Goal: Task Accomplishment & Management: Manage account settings

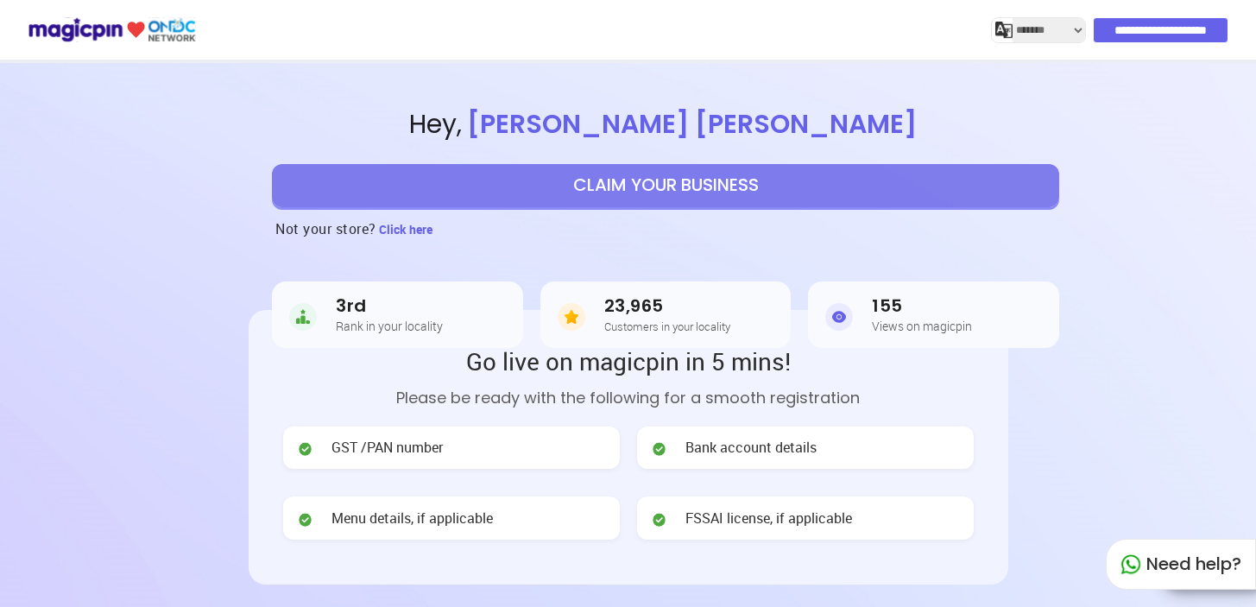
select select "*******"
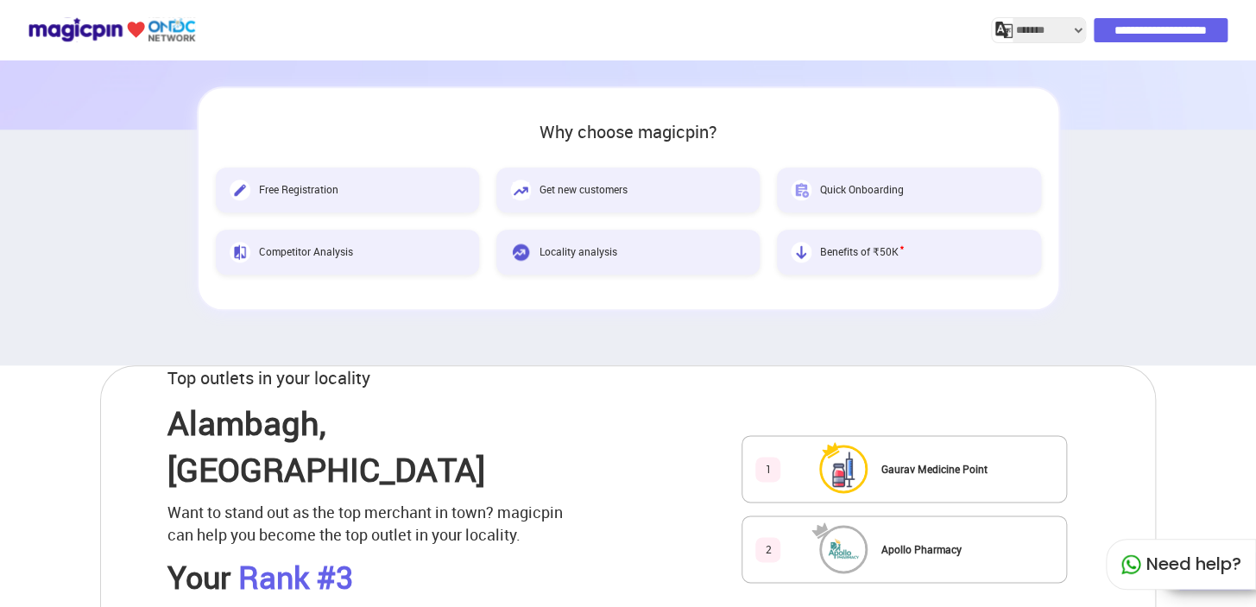
scroll to position [470, 0]
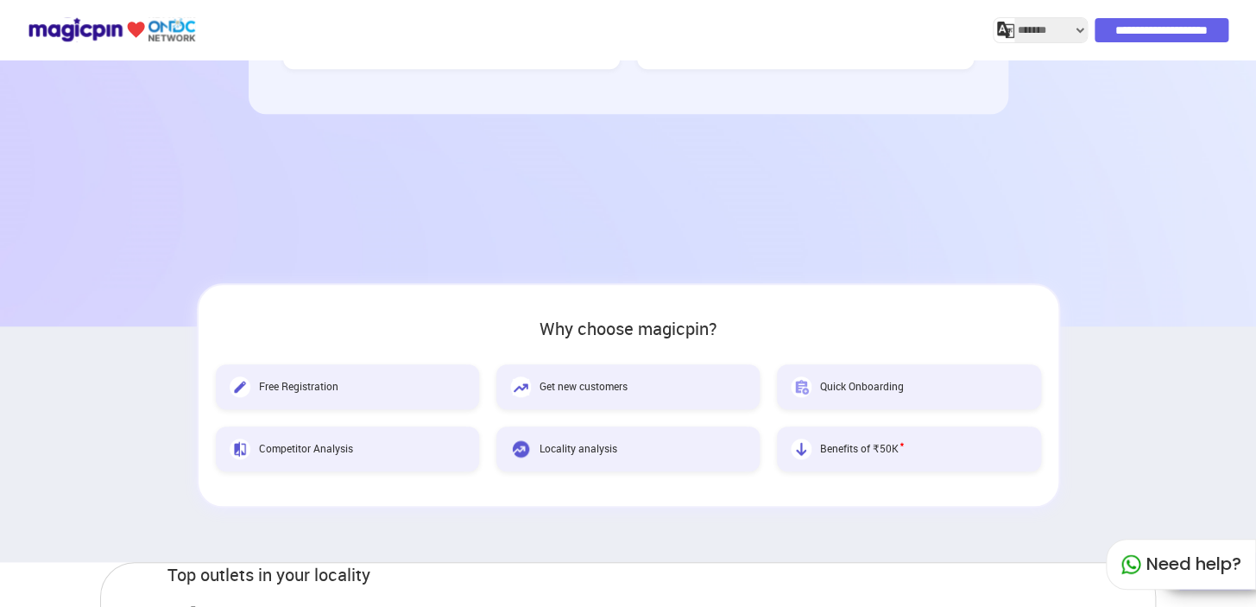
click at [1168, 33] on input "**********" at bounding box center [1161, 30] width 134 height 24
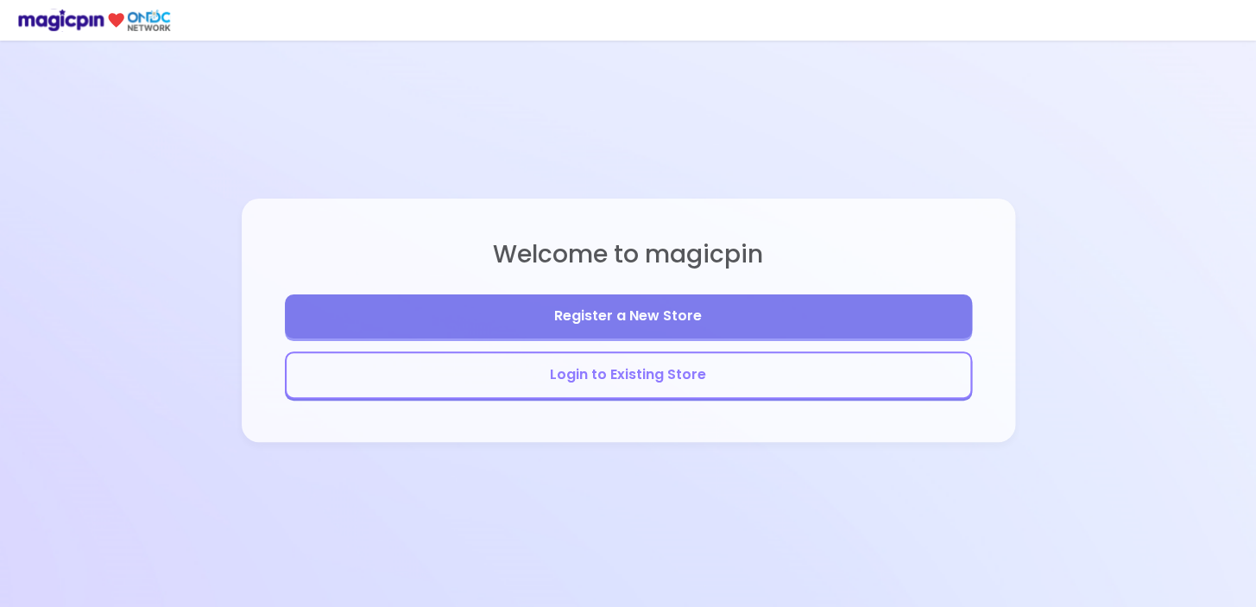
click at [796, 381] on button "Login to Existing Store" at bounding box center [628, 374] width 687 height 47
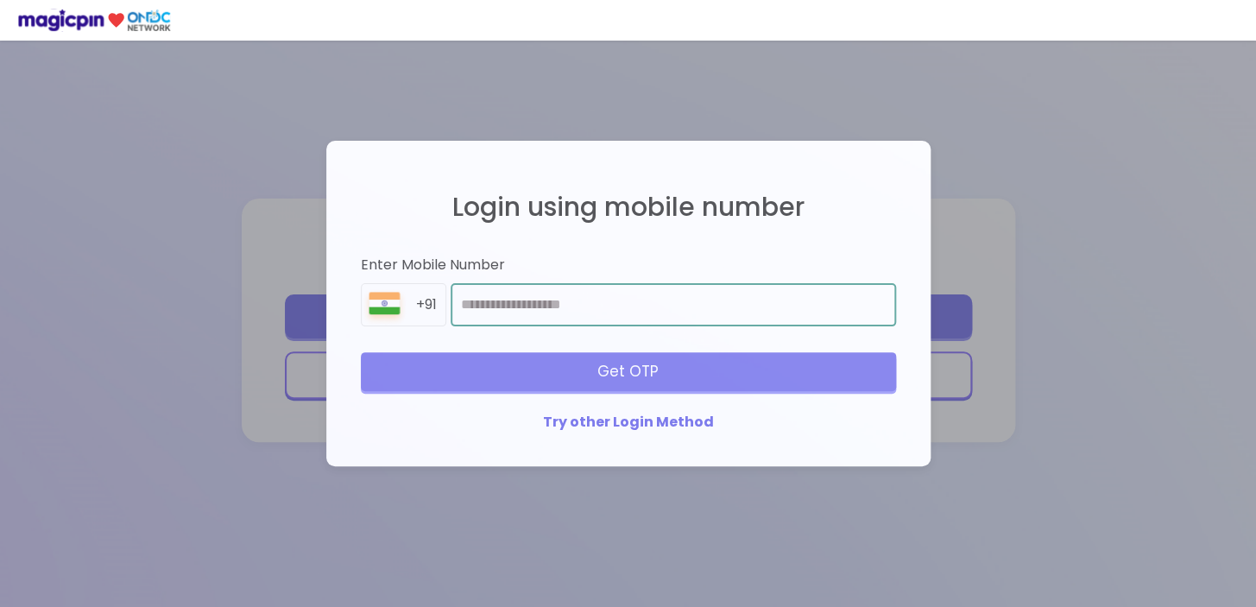
click at [594, 316] on input "number" at bounding box center [672, 304] width 444 height 43
click at [554, 305] on input "number" at bounding box center [672, 304] width 444 height 43
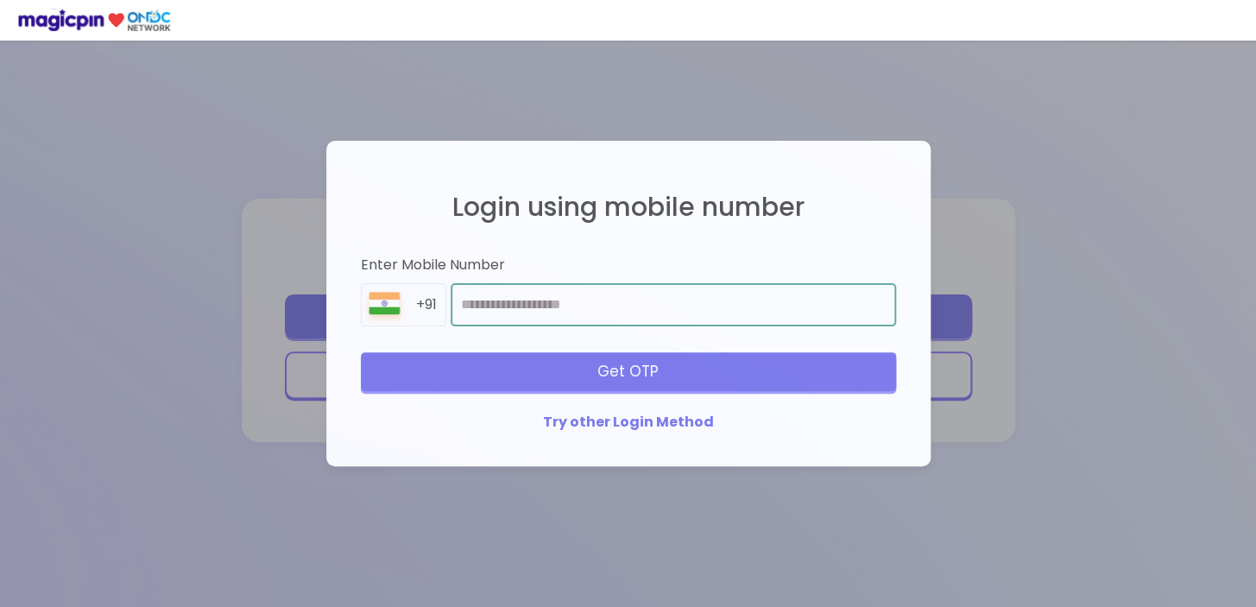
type input "**********"
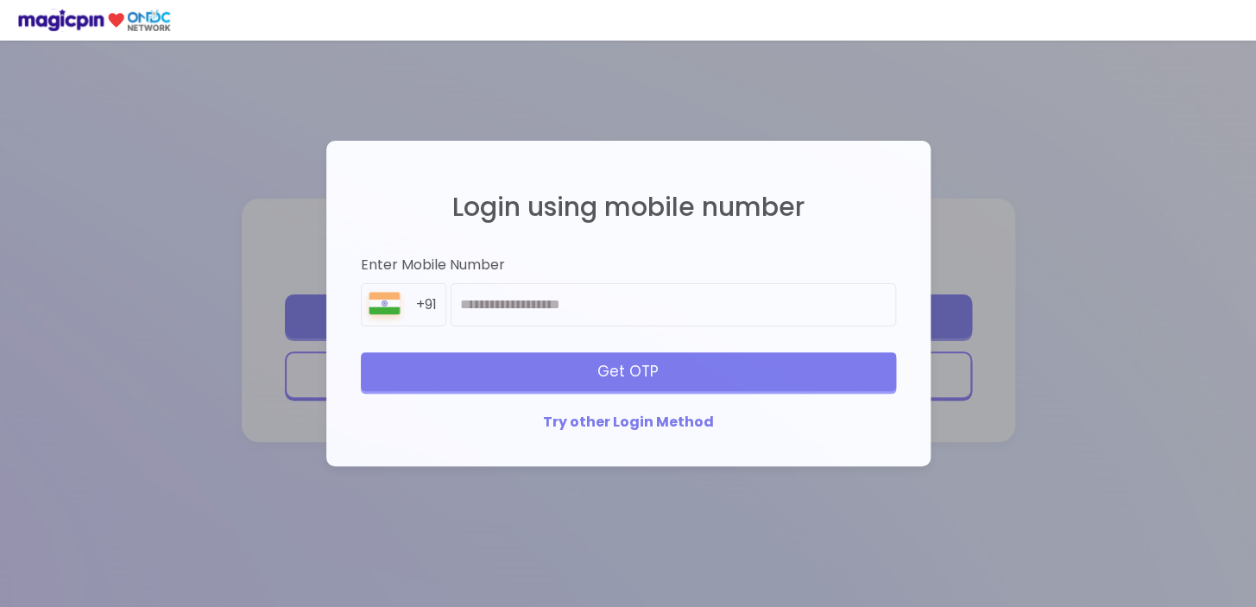
click at [650, 369] on div "Get OTP" at bounding box center [628, 371] width 535 height 38
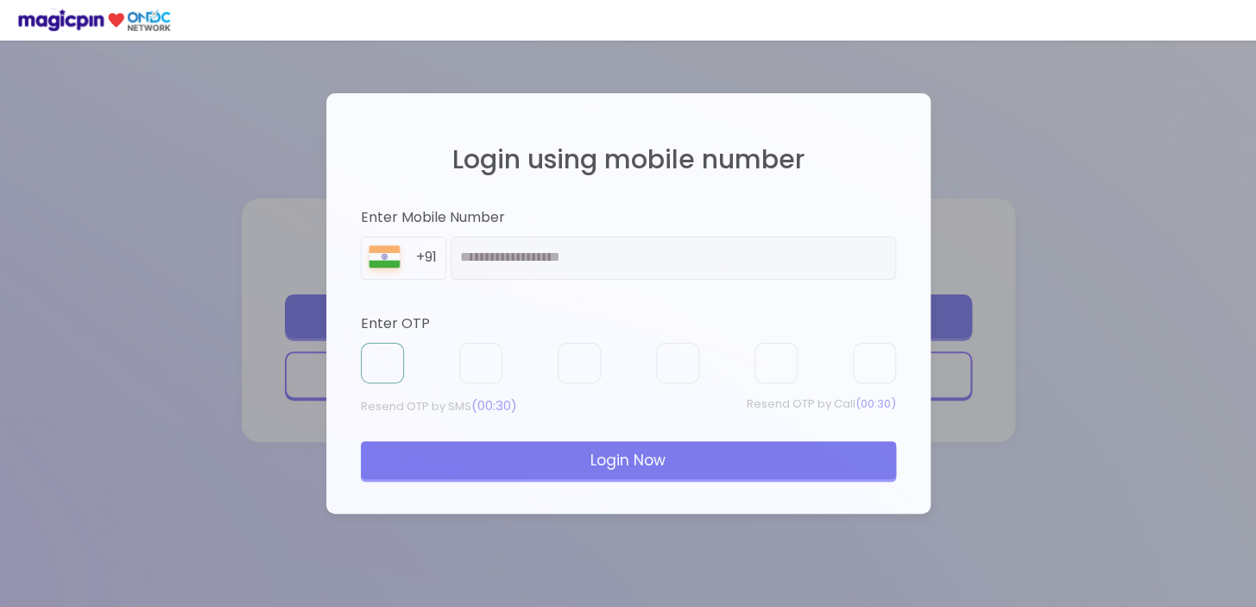
click at [375, 367] on input "text" at bounding box center [382, 363] width 43 height 41
click at [381, 358] on input "text" at bounding box center [382, 363] width 43 height 41
click at [677, 458] on div "Login Now" at bounding box center [628, 458] width 535 height 38
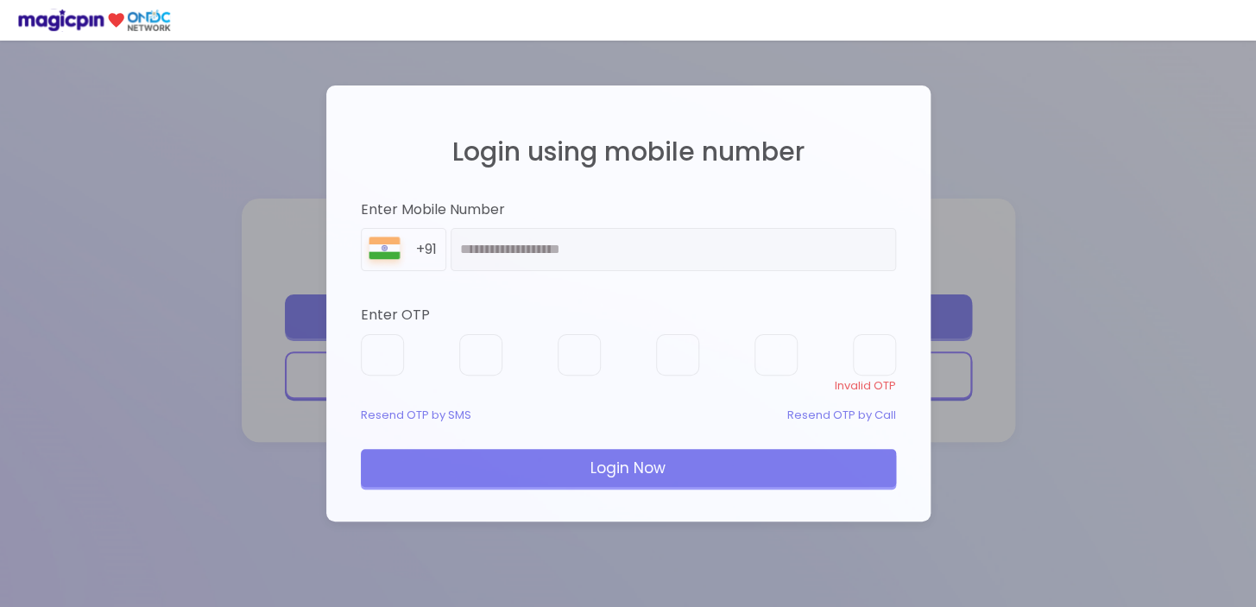
click at [608, 466] on div "Login Now" at bounding box center [628, 468] width 535 height 38
click at [381, 361] on input "text" at bounding box center [382, 354] width 43 height 41
click at [390, 348] on input "text" at bounding box center [382, 354] width 43 height 41
click at [390, 360] on input "text" at bounding box center [382, 354] width 43 height 41
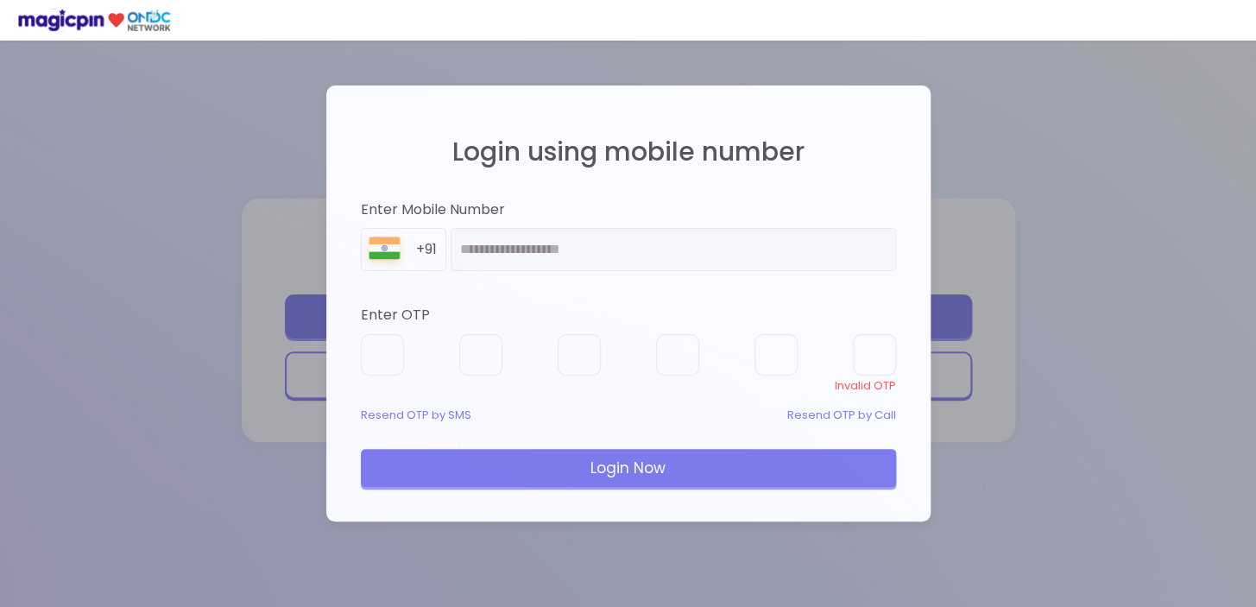
click at [1077, 224] on div "**********" at bounding box center [628, 303] width 1256 height 607
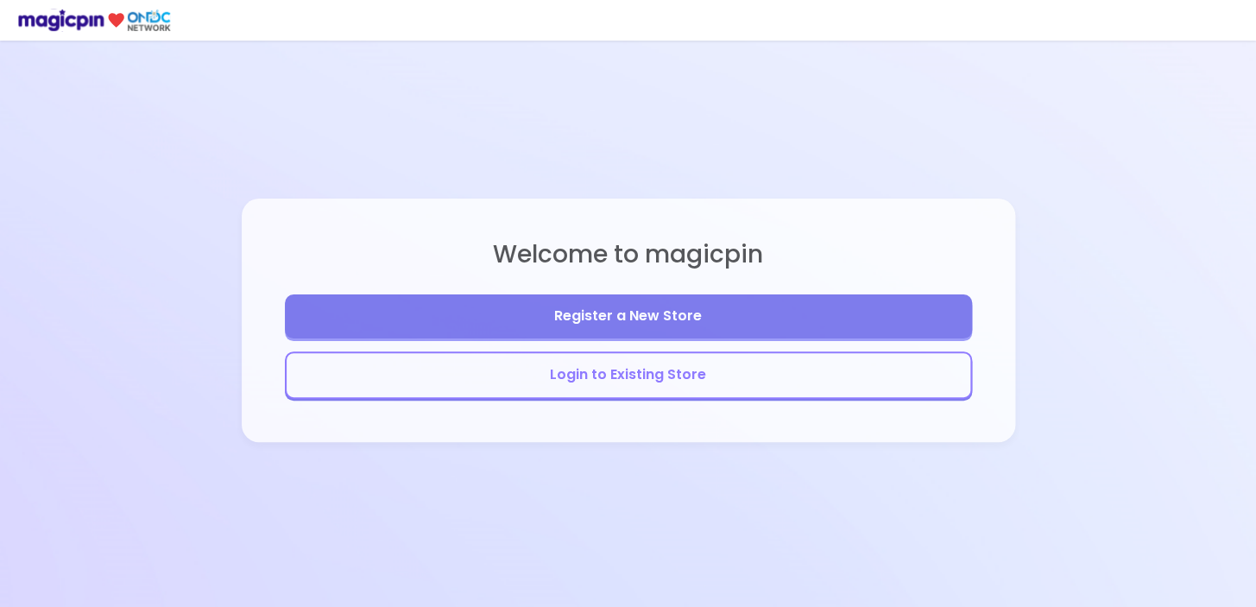
click at [741, 378] on button "Login to Existing Store" at bounding box center [628, 374] width 687 height 47
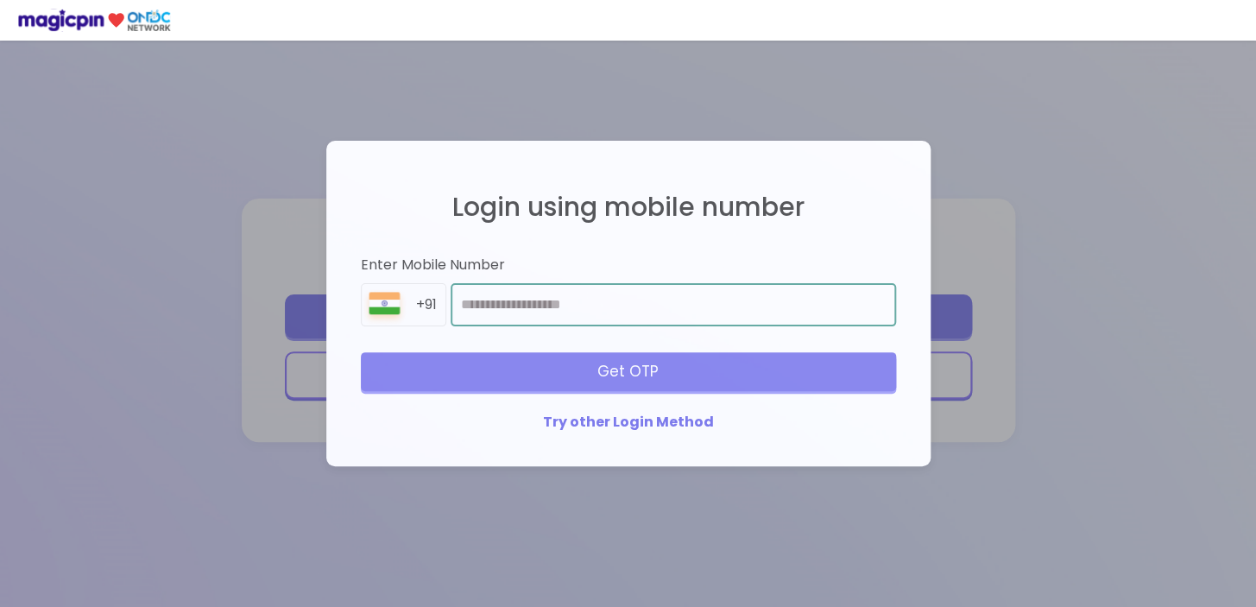
click at [564, 307] on input "number" at bounding box center [672, 304] width 444 height 43
click at [575, 315] on input "number" at bounding box center [672, 304] width 444 height 43
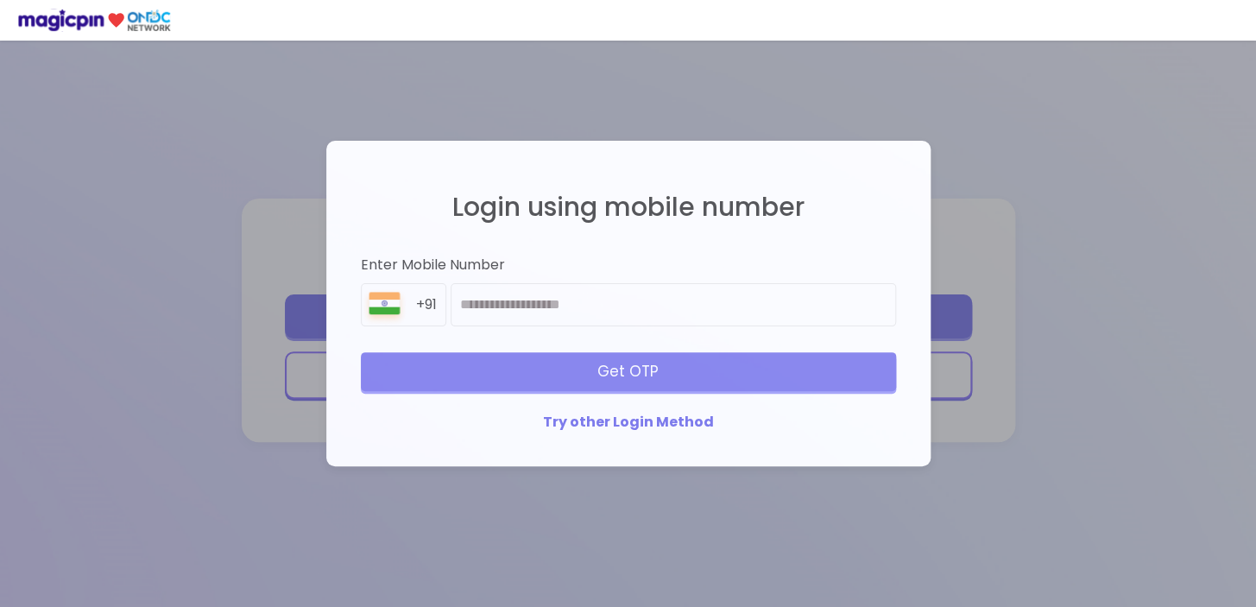
click at [639, 482] on div "Login using mobile number Enter Mobile Number +91 Get OTP Try other Login Method" at bounding box center [628, 303] width 1256 height 607
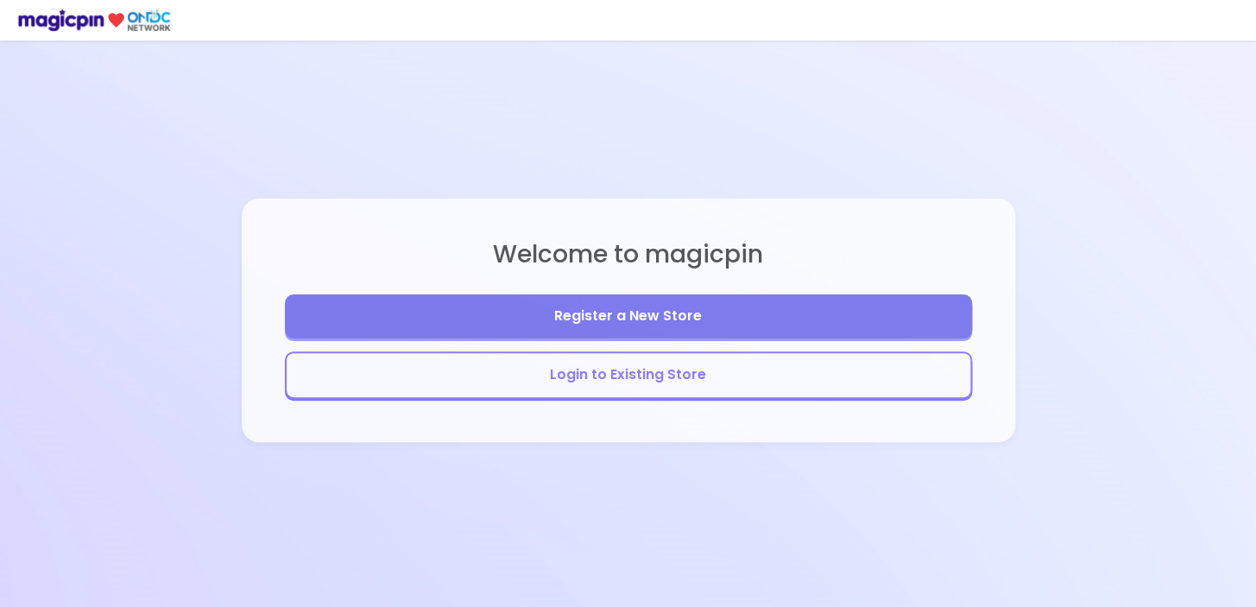
click at [683, 387] on button "Login to Existing Store" at bounding box center [628, 374] width 687 height 47
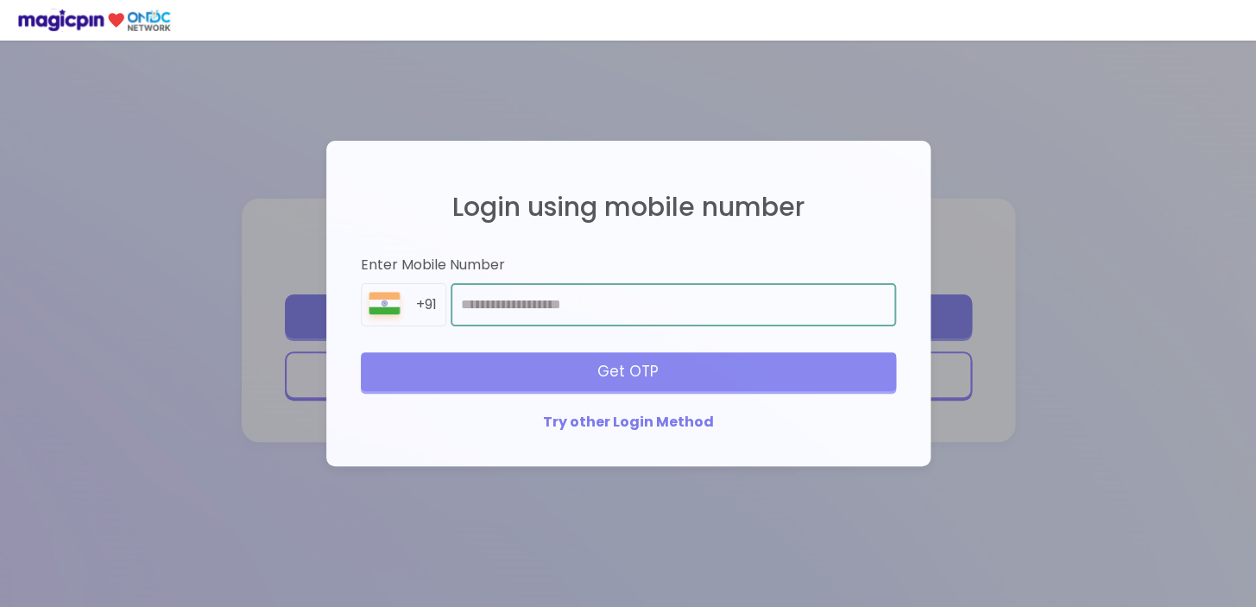
click at [631, 317] on input "number" at bounding box center [672, 304] width 444 height 43
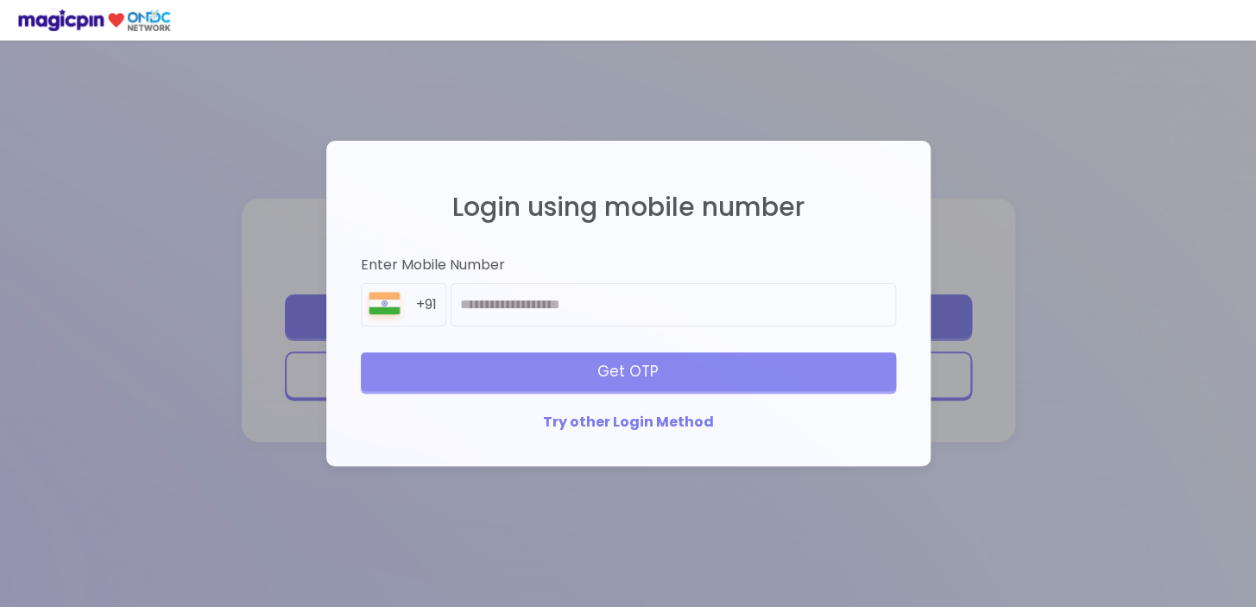
drag, startPoint x: 828, startPoint y: 529, endPoint x: 825, endPoint y: 515, distance: 14.2
click at [828, 531] on div "Login using mobile number Enter Mobile Number +91 Get OTP Try other Login Method" at bounding box center [628, 303] width 1256 height 607
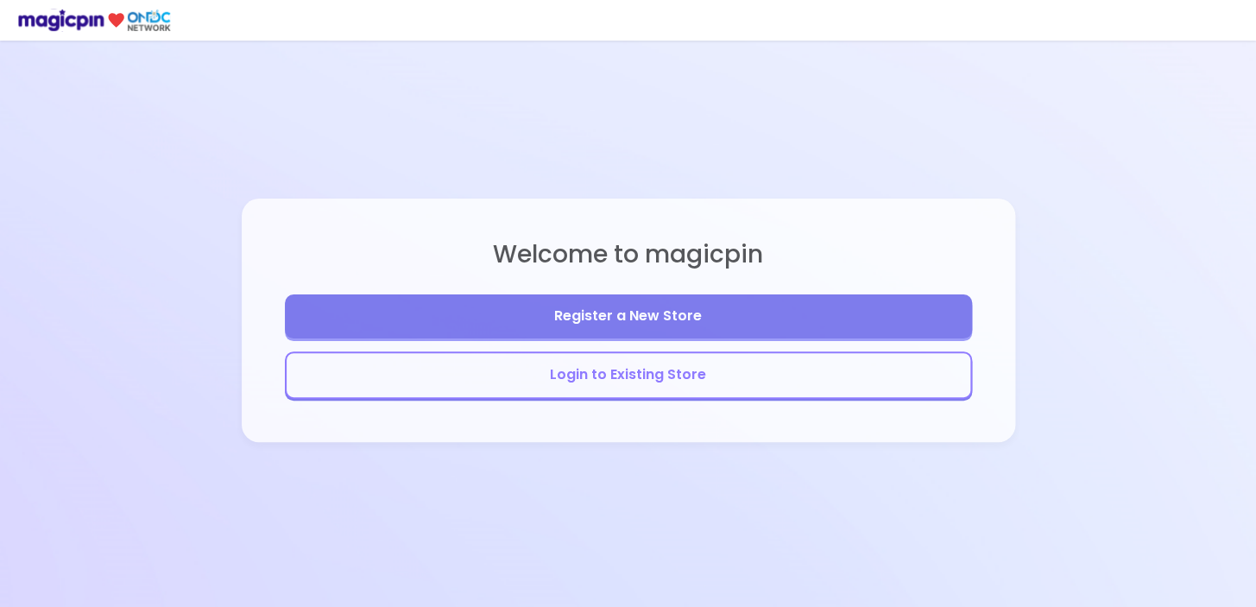
click at [658, 368] on button "Login to Existing Store" at bounding box center [628, 374] width 687 height 47
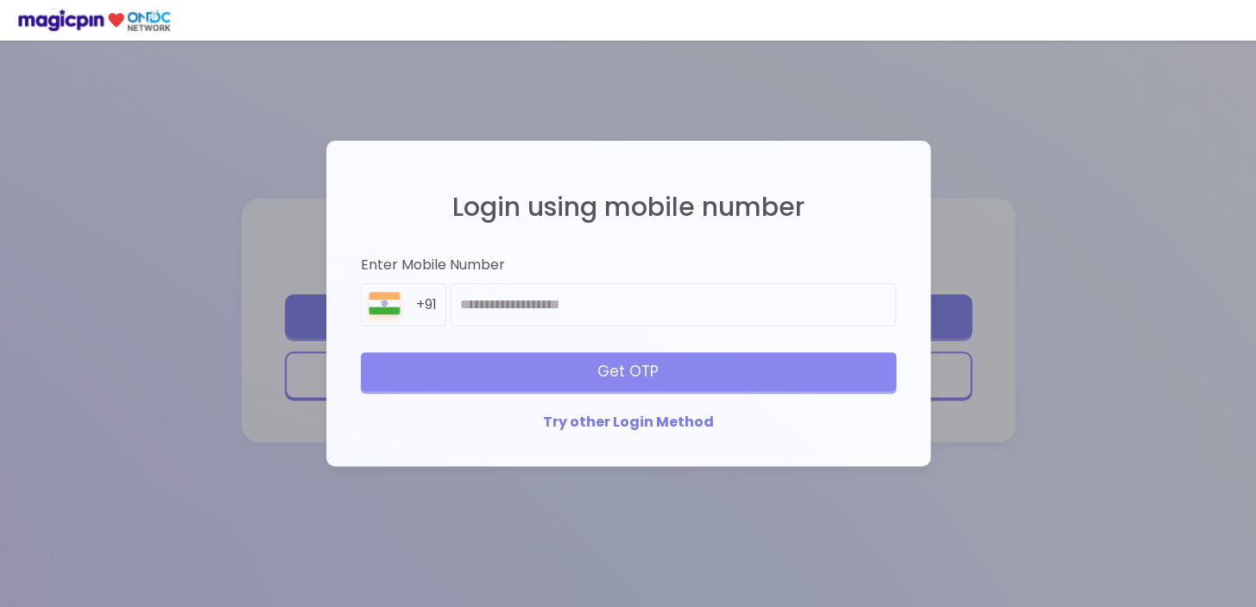
click at [285, 351] on button "Login to Existing Store" at bounding box center [628, 374] width 687 height 47
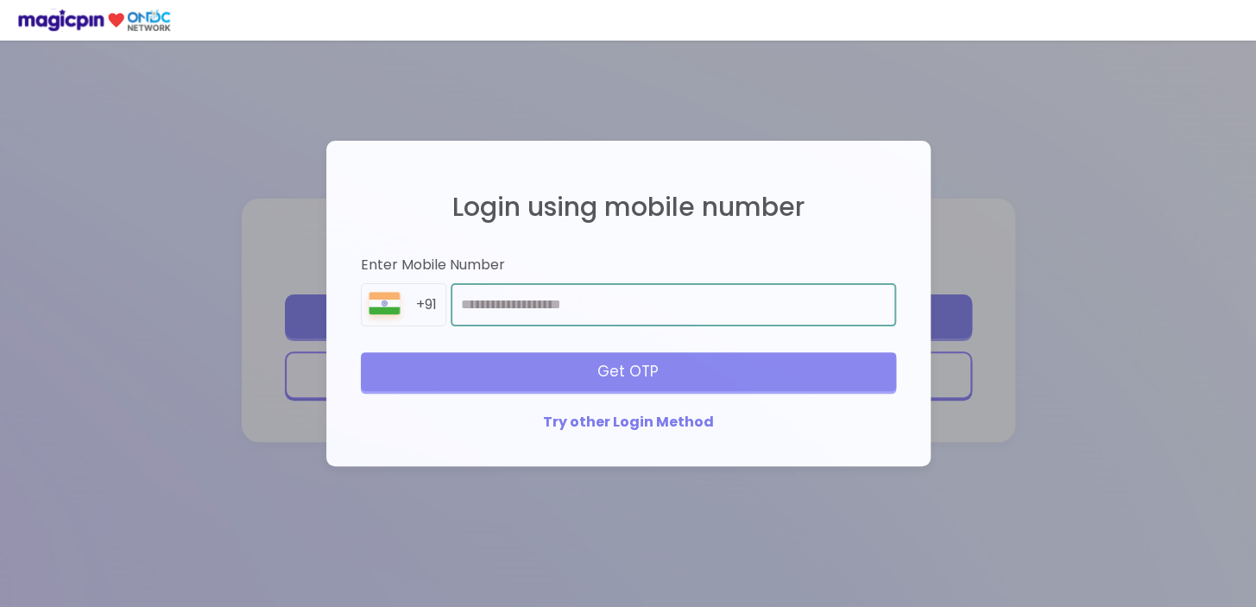
click at [545, 318] on input "number" at bounding box center [672, 304] width 444 height 43
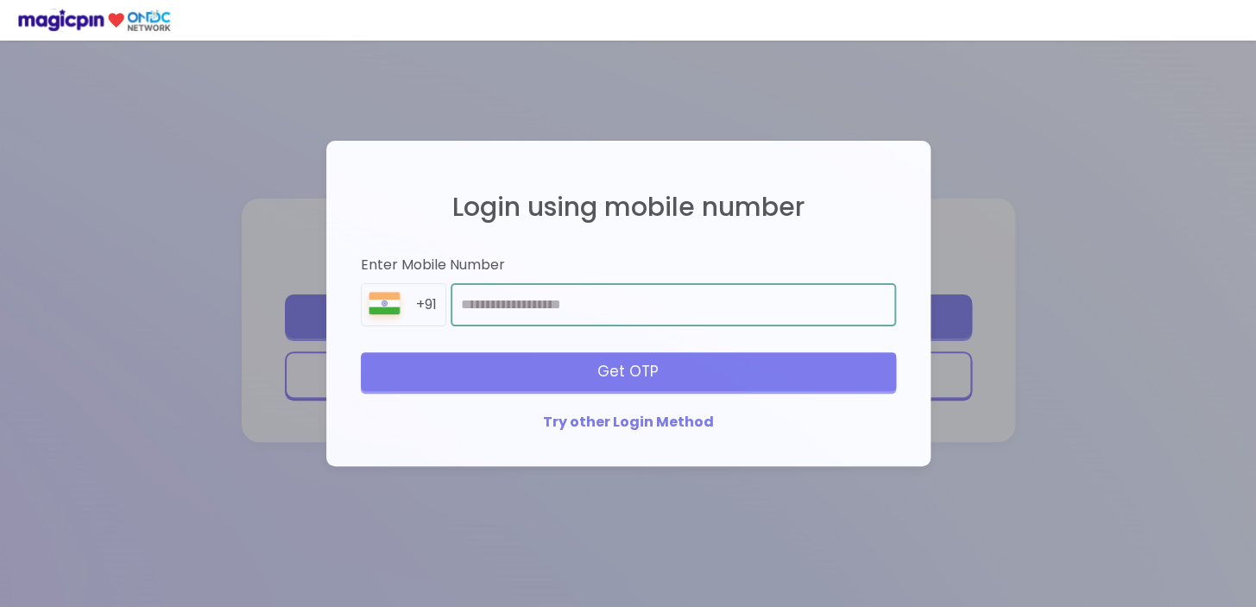
type input "**********"
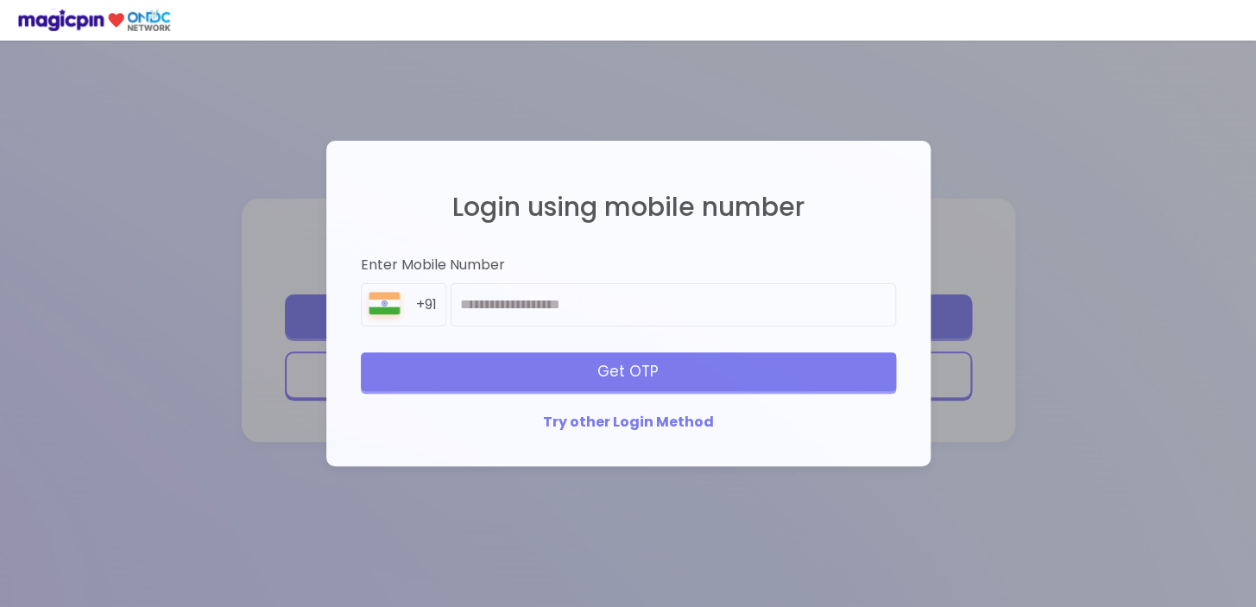
click at [578, 379] on div "Get OTP" at bounding box center [628, 371] width 535 height 38
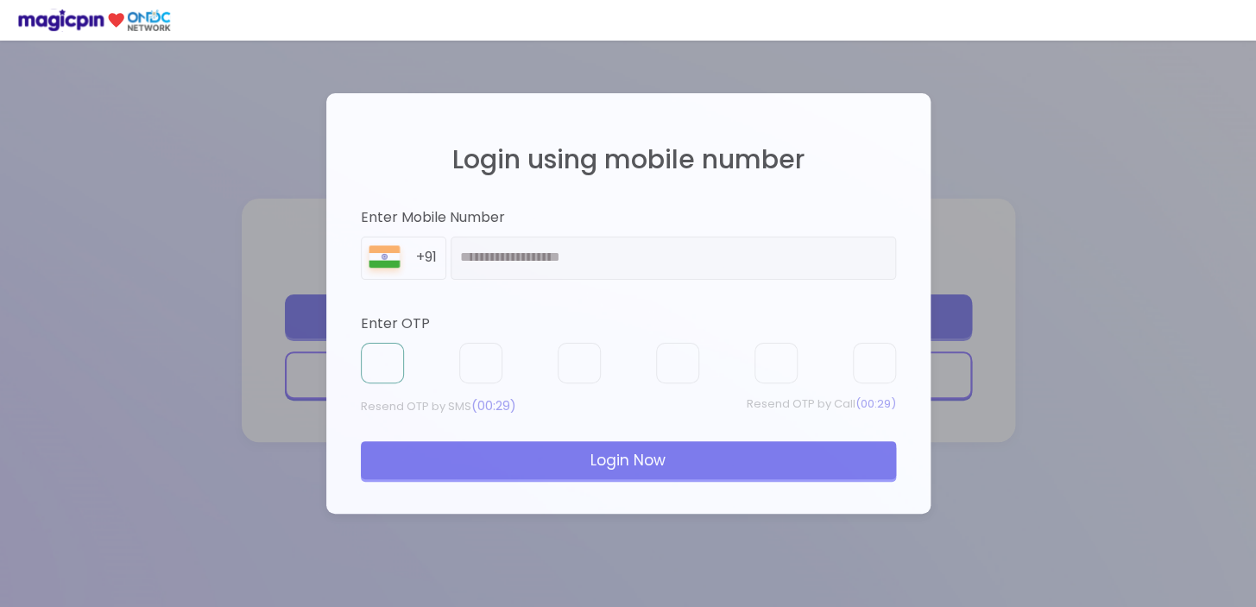
click at [381, 362] on input "text" at bounding box center [382, 363] width 43 height 41
click at [376, 356] on input "text" at bounding box center [382, 363] width 43 height 41
click at [384, 359] on input "text" at bounding box center [382, 363] width 43 height 41
click at [384, 368] on input "text" at bounding box center [382, 363] width 43 height 41
click at [386, 369] on input "text" at bounding box center [382, 363] width 43 height 41
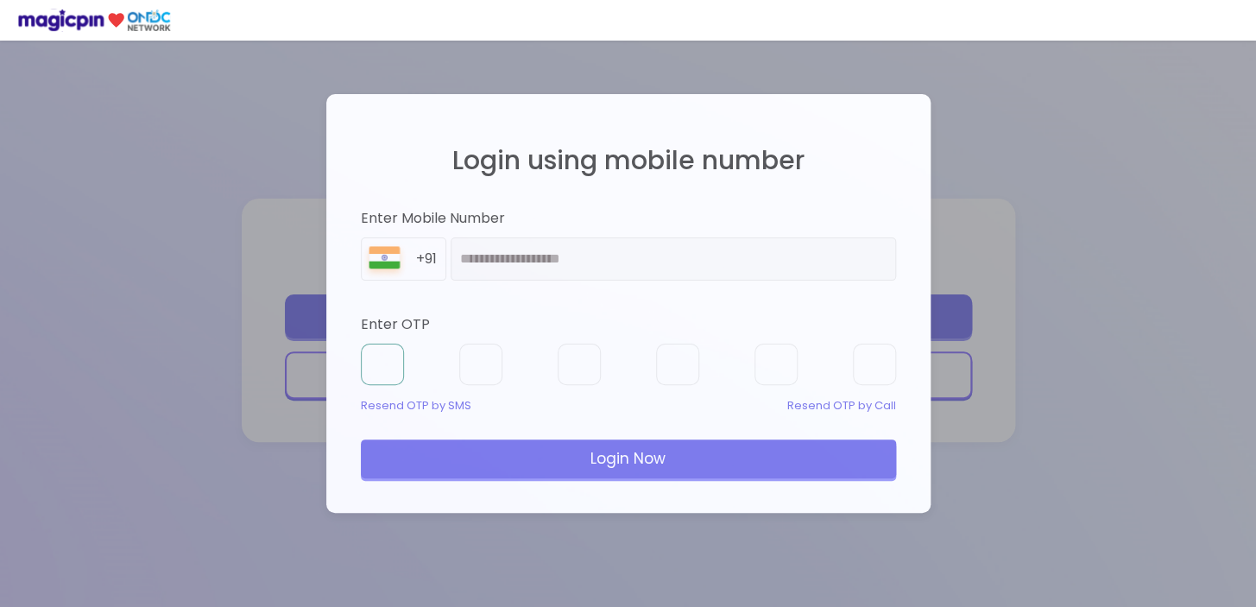
click at [382, 367] on input "text" at bounding box center [382, 363] width 43 height 41
click at [381, 361] on input "text" at bounding box center [382, 363] width 43 height 41
click at [690, 462] on div "Login Now" at bounding box center [628, 458] width 535 height 38
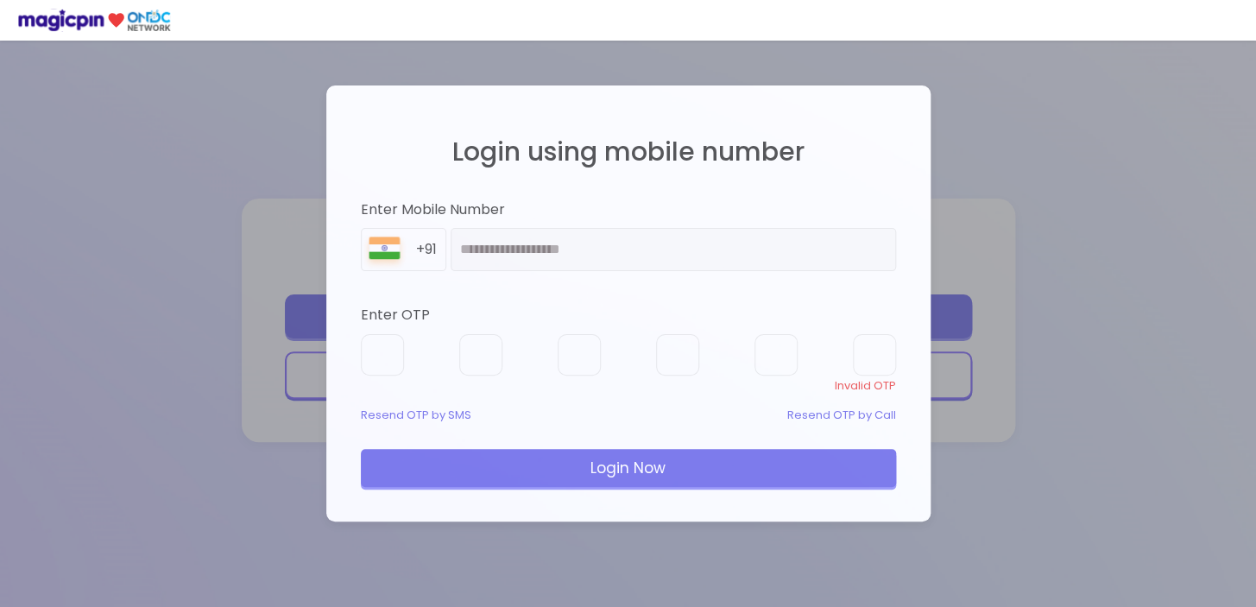
click at [690, 462] on div "Login Now" at bounding box center [628, 468] width 535 height 38
click at [869, 379] on div "Invalid OTP" at bounding box center [628, 386] width 535 height 16
click at [866, 413] on div "Resend OTP by Call" at bounding box center [841, 415] width 109 height 16
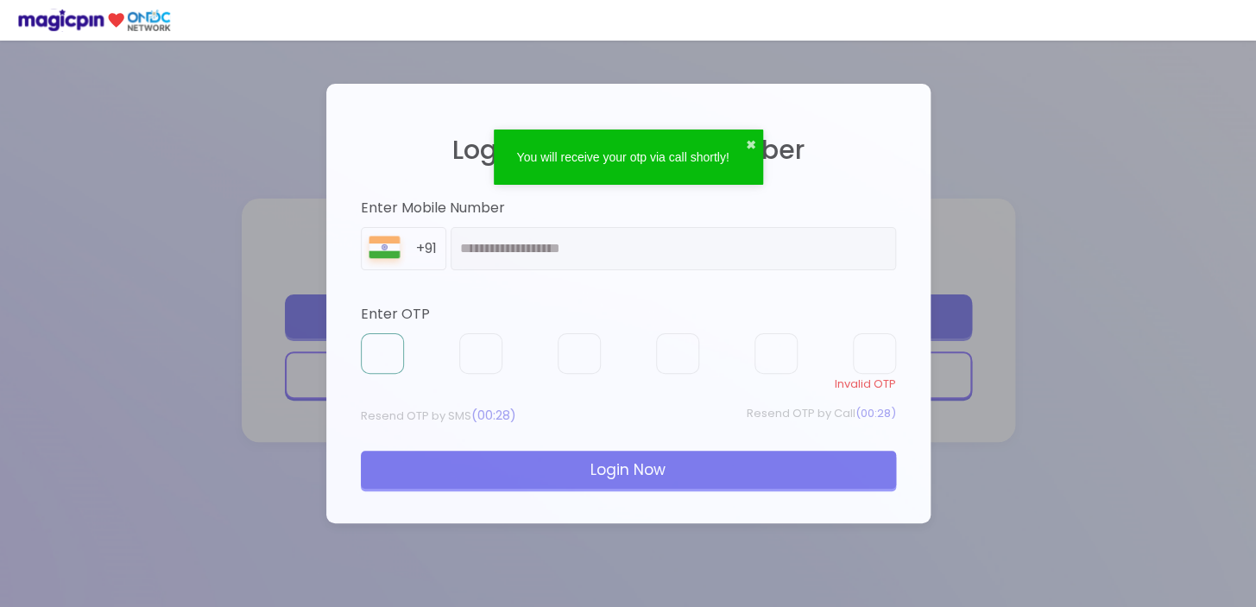
click at [370, 341] on input "text" at bounding box center [382, 353] width 43 height 41
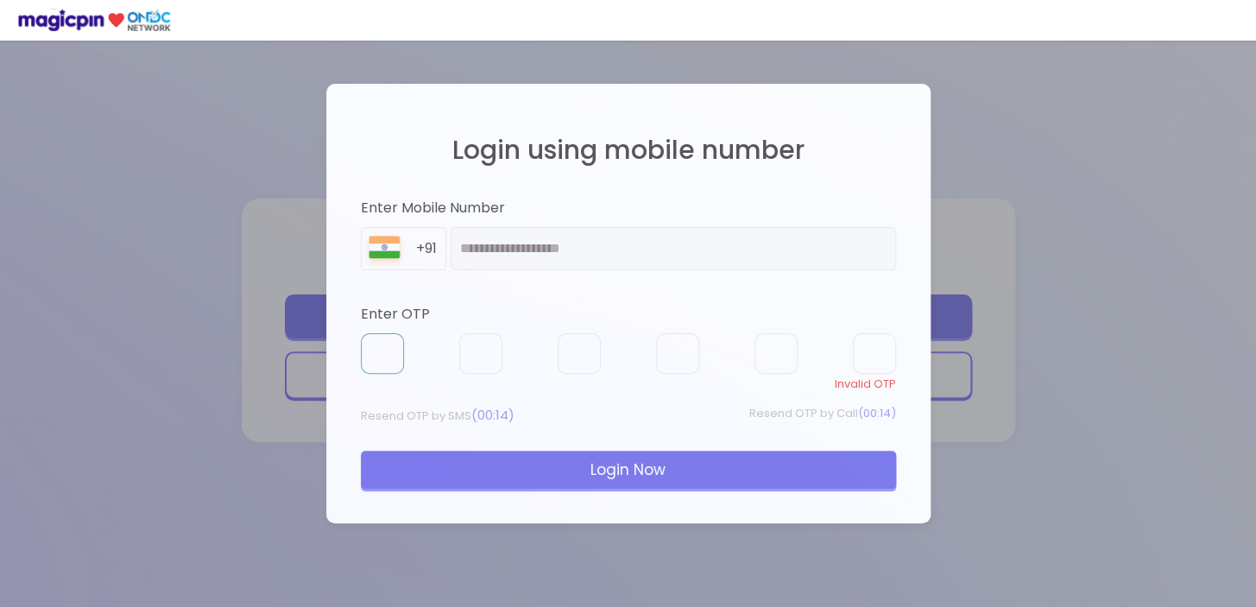
click at [379, 352] on input "text" at bounding box center [382, 353] width 43 height 41
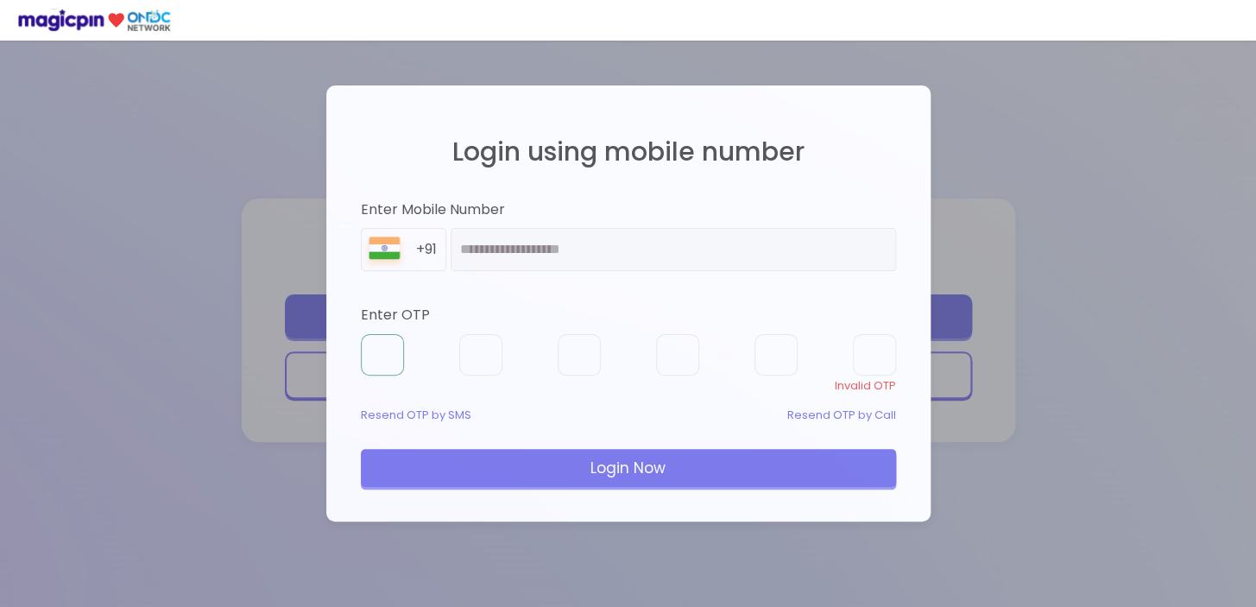
click at [379, 352] on input "text" at bounding box center [382, 354] width 43 height 41
click at [1160, 308] on div "**********" at bounding box center [628, 303] width 1256 height 607
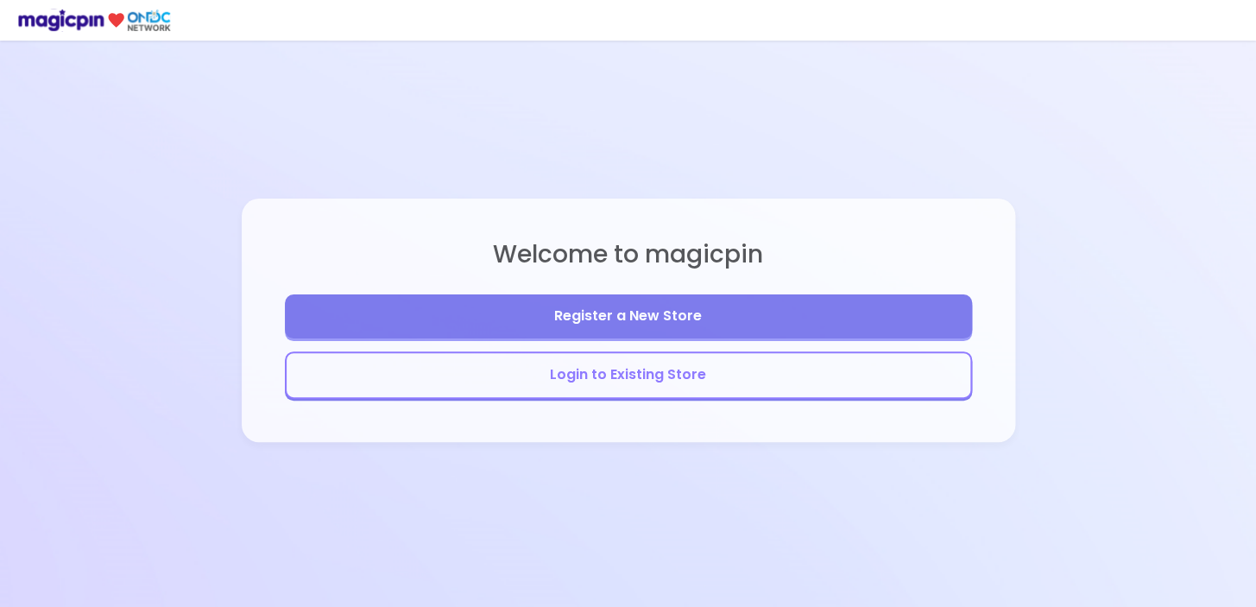
click at [608, 381] on button "Login to Existing Store" at bounding box center [628, 374] width 687 height 47
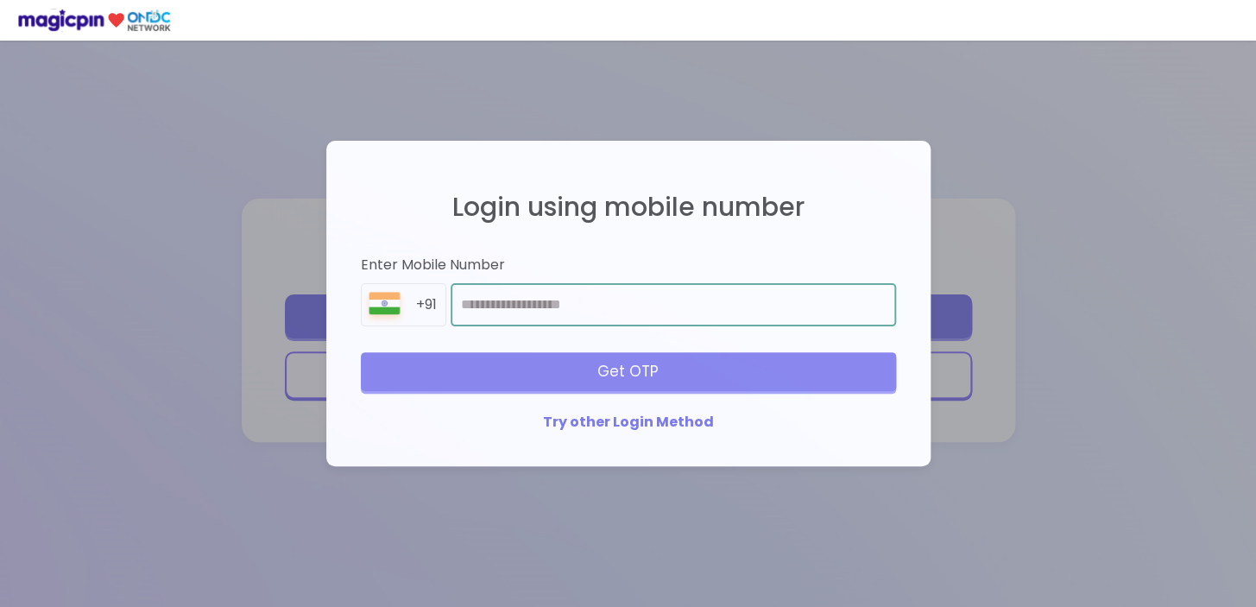
click at [600, 316] on input "number" at bounding box center [672, 304] width 444 height 43
click at [583, 316] on input "number" at bounding box center [672, 304] width 444 height 43
click at [607, 318] on input "number" at bounding box center [672, 304] width 444 height 43
click at [615, 305] on input "number" at bounding box center [672, 304] width 444 height 43
click at [619, 305] on input "number" at bounding box center [672, 304] width 444 height 43
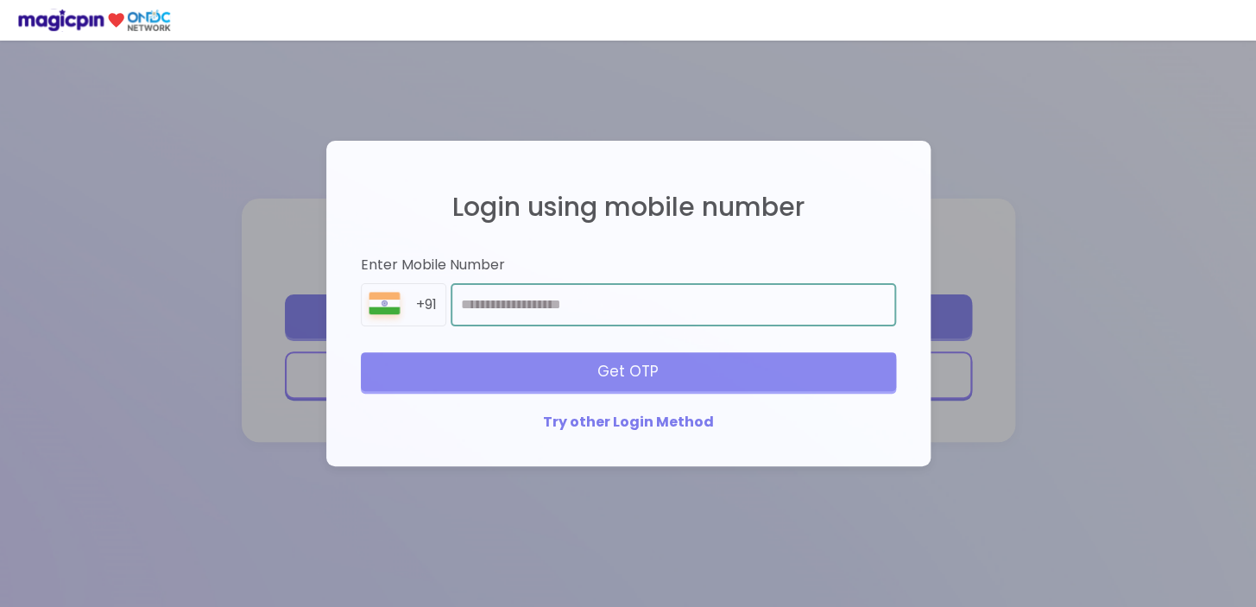
click at [619, 305] on input "number" at bounding box center [672, 304] width 444 height 43
click at [569, 311] on input "number" at bounding box center [672, 304] width 444 height 43
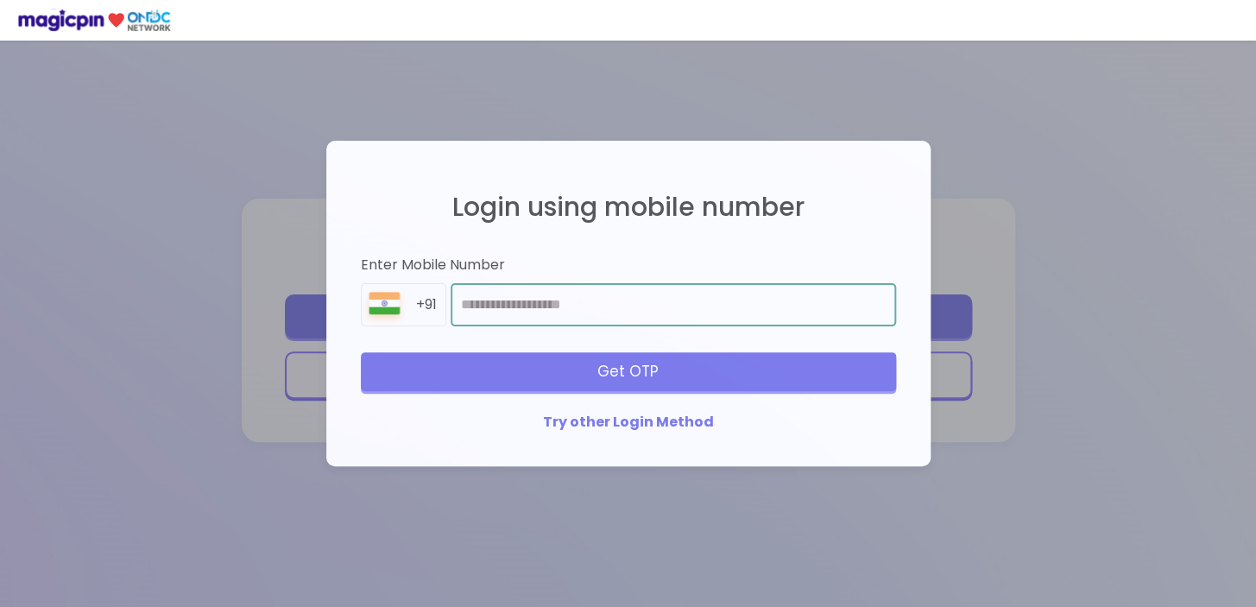
type input "**********"
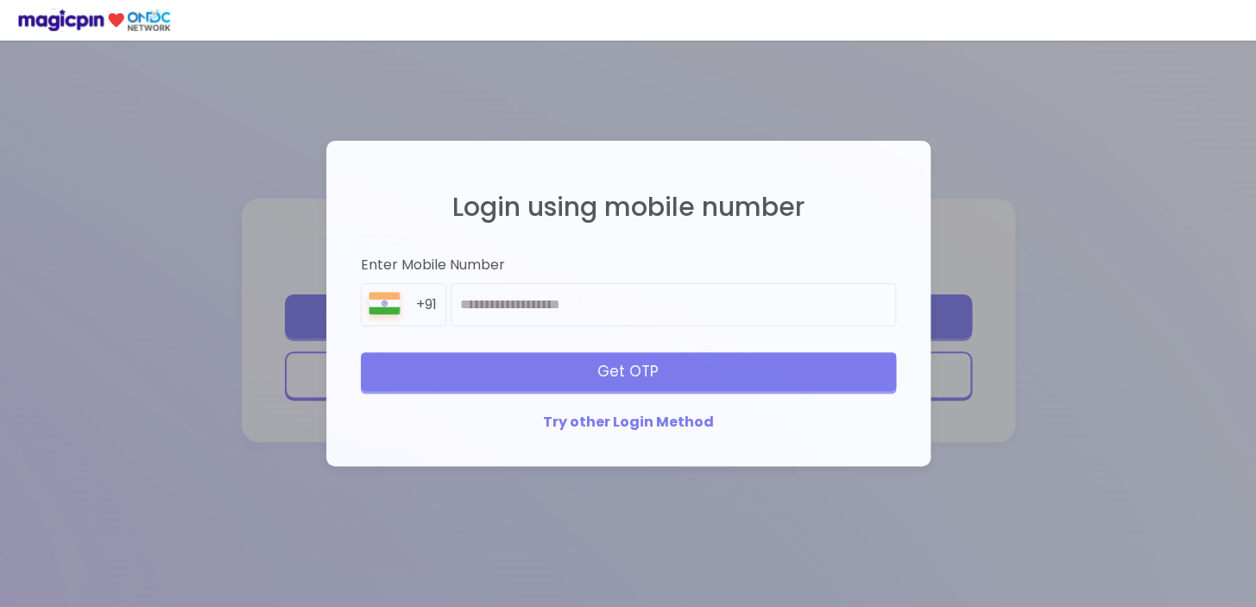
click at [614, 370] on div "Get OTP" at bounding box center [628, 371] width 535 height 38
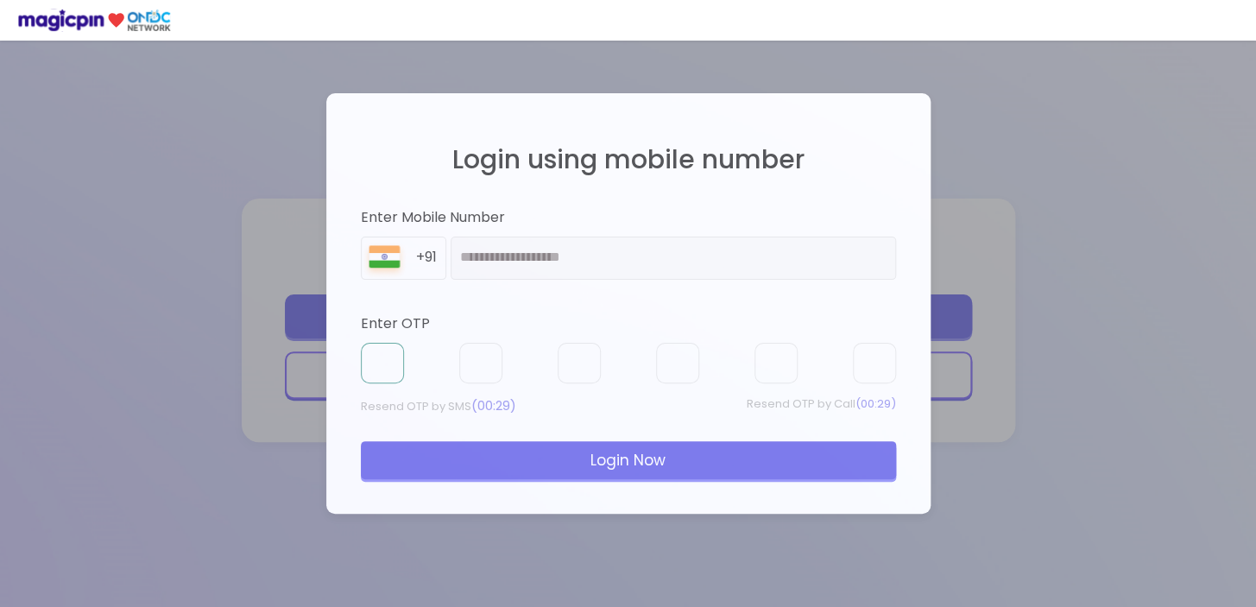
click at [377, 370] on input "text" at bounding box center [382, 363] width 43 height 41
click at [389, 362] on input "text" at bounding box center [382, 363] width 43 height 41
type input "*"
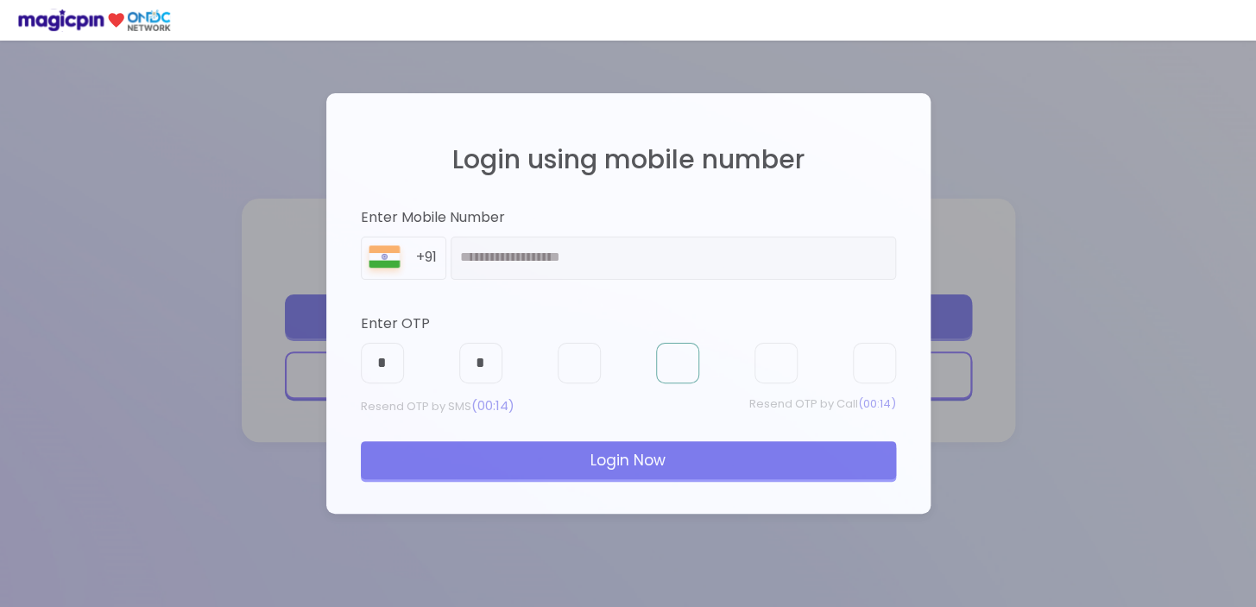
type input "*"
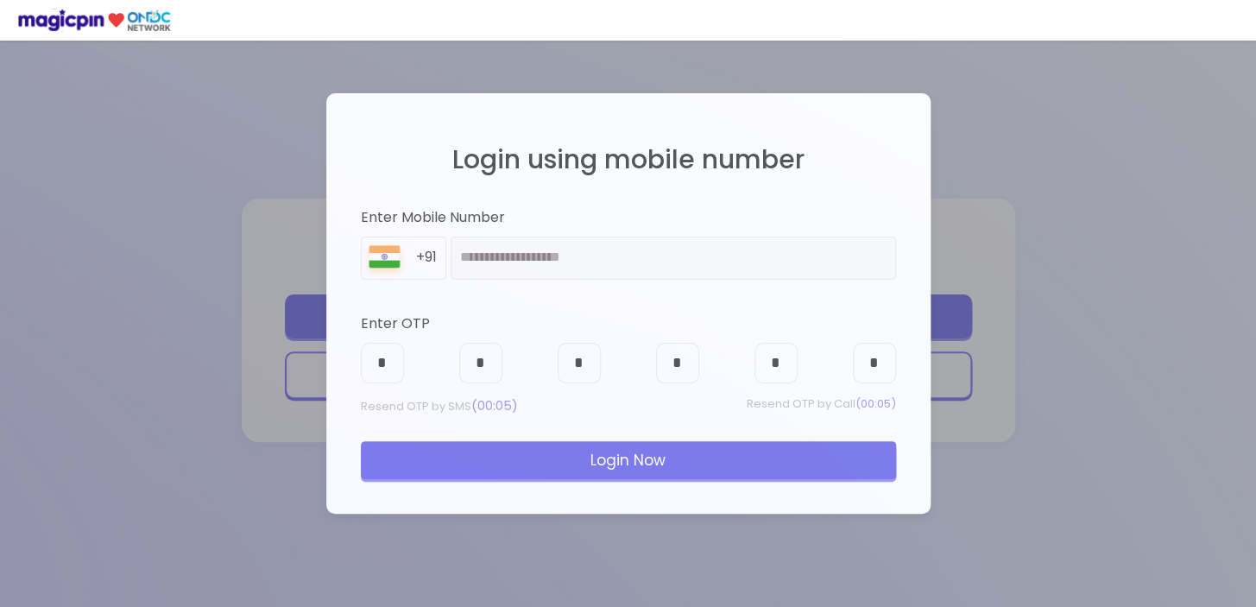
click at [750, 458] on div "Login Now" at bounding box center [628, 460] width 535 height 38
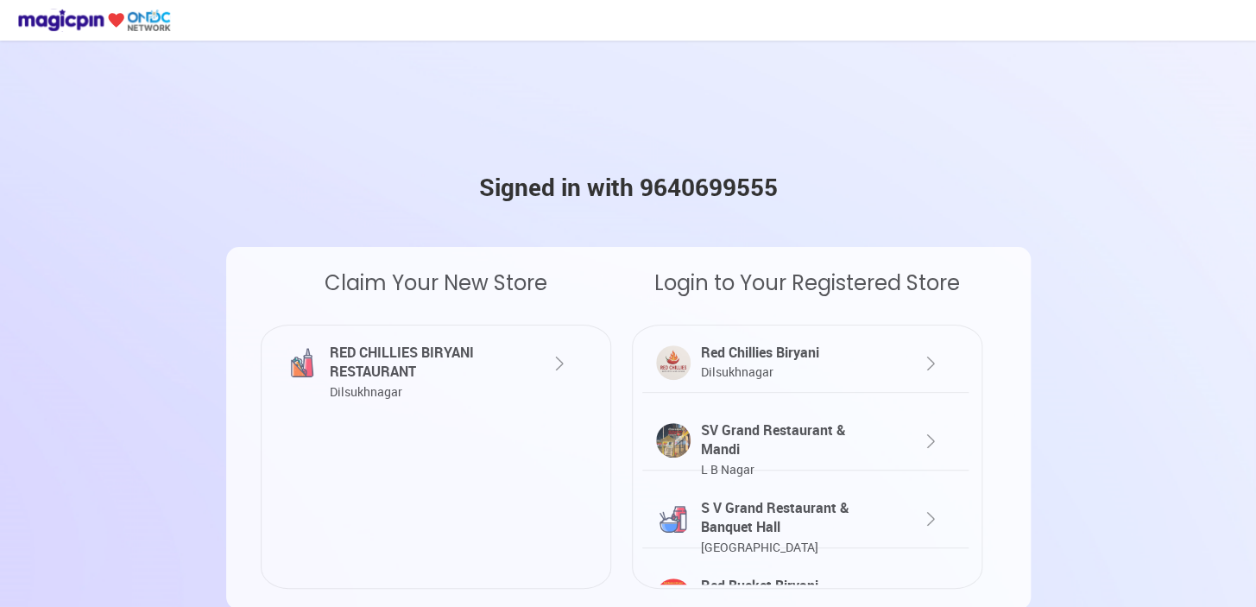
click at [855, 446] on div "SV Grand Restaurant & Mandi [GEOGRAPHIC_DATA]" at bounding box center [791, 450] width 191 height 60
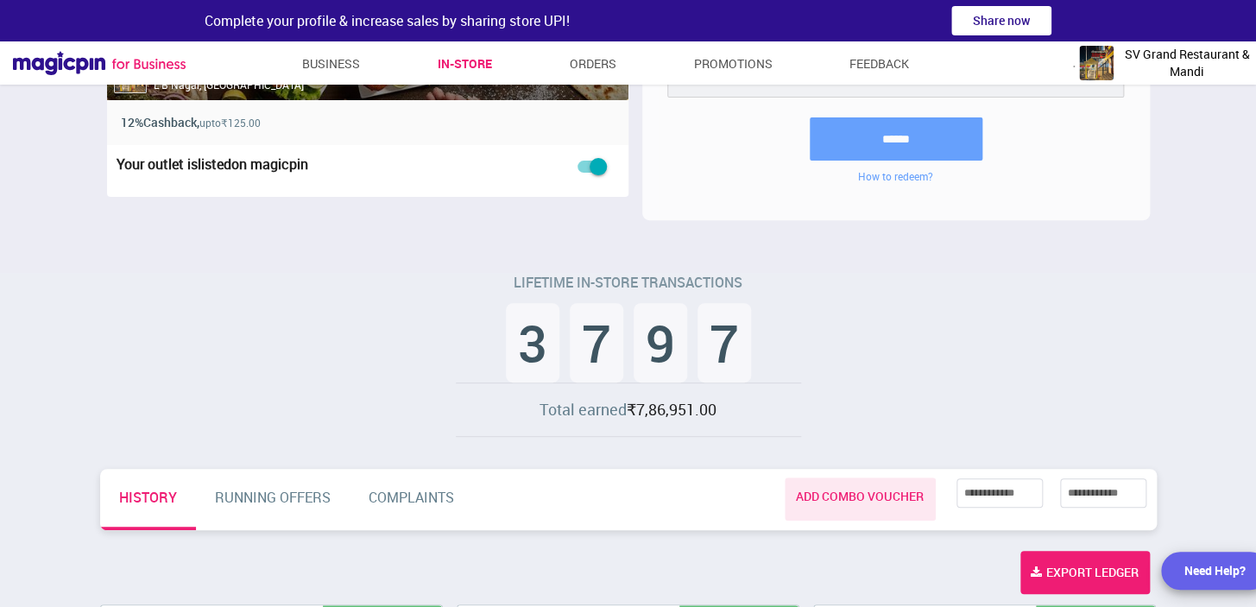
scroll to position [604, 0]
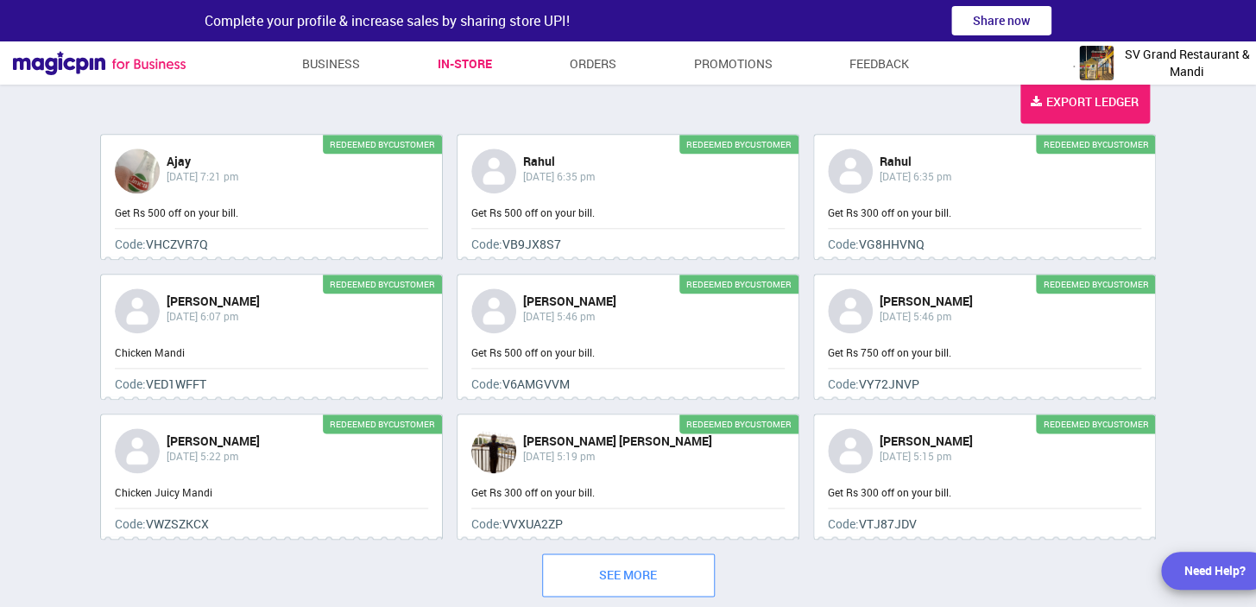
click at [657, 569] on button "See More" at bounding box center [628, 574] width 173 height 43
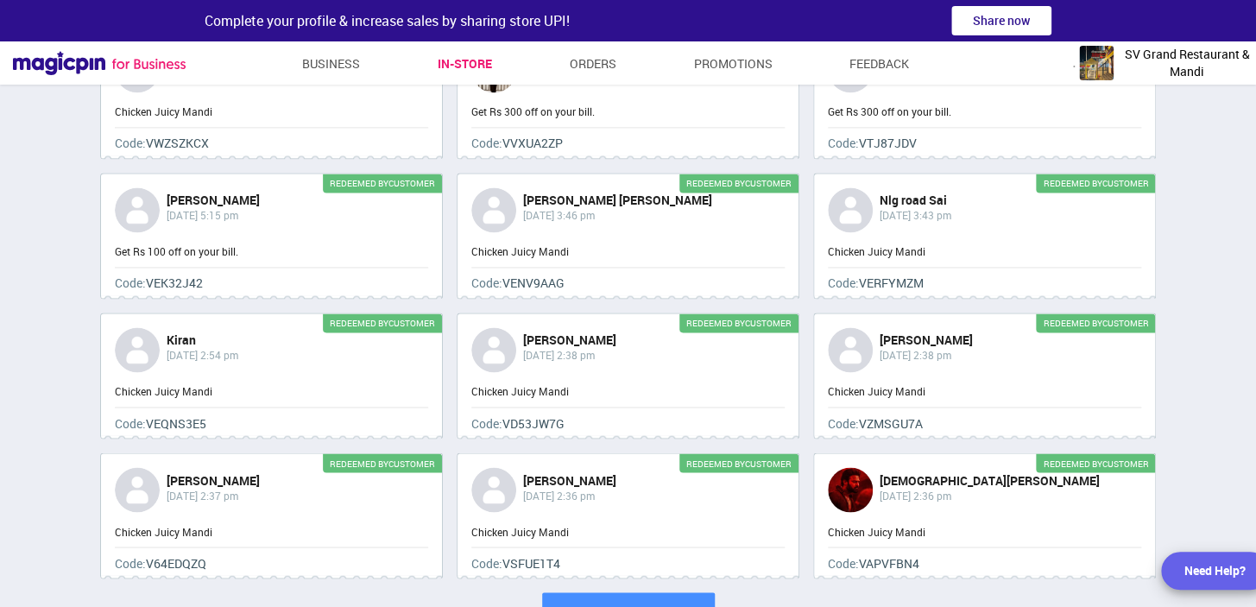
scroll to position [1023, 0]
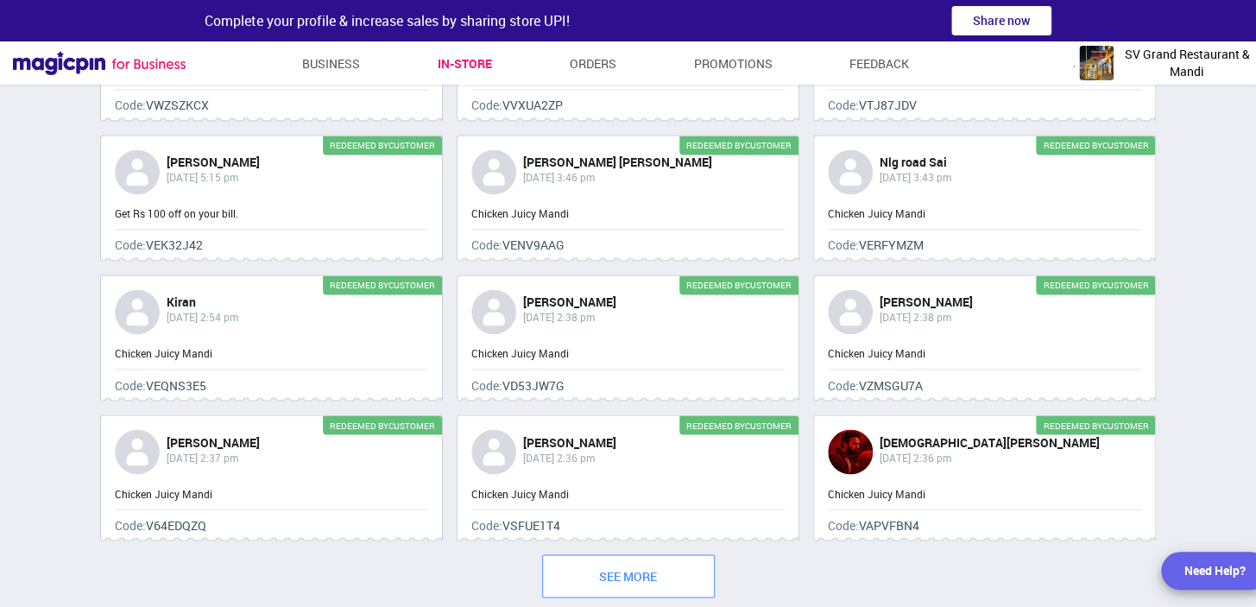
click at [648, 563] on button "See More" at bounding box center [628, 575] width 173 height 43
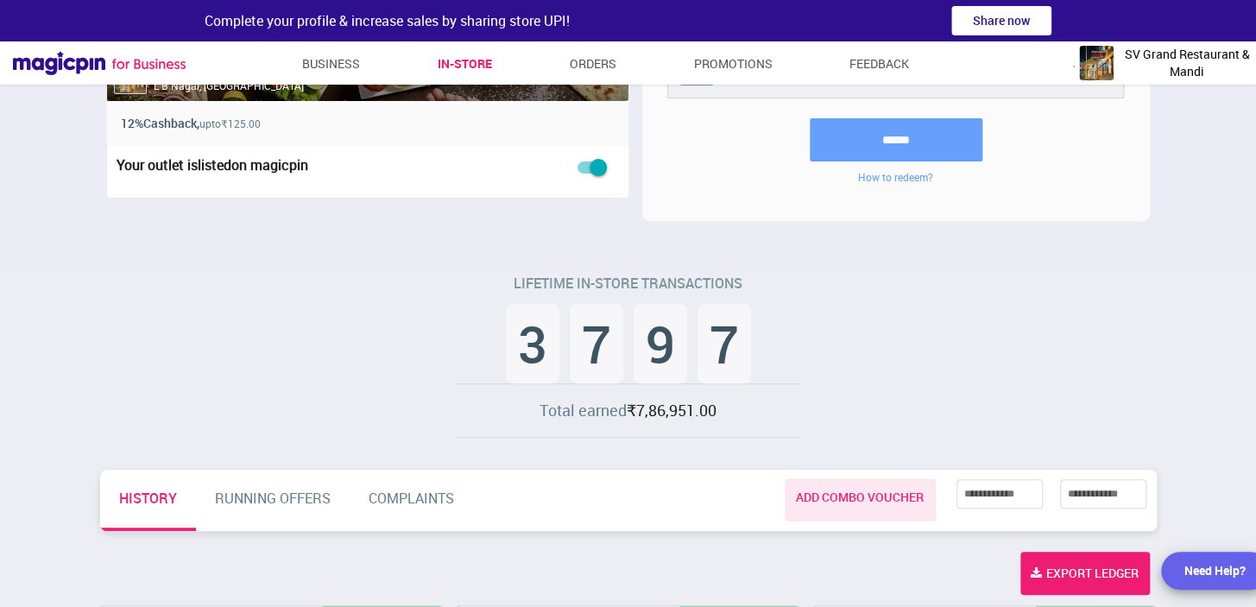
scroll to position [0, 0]
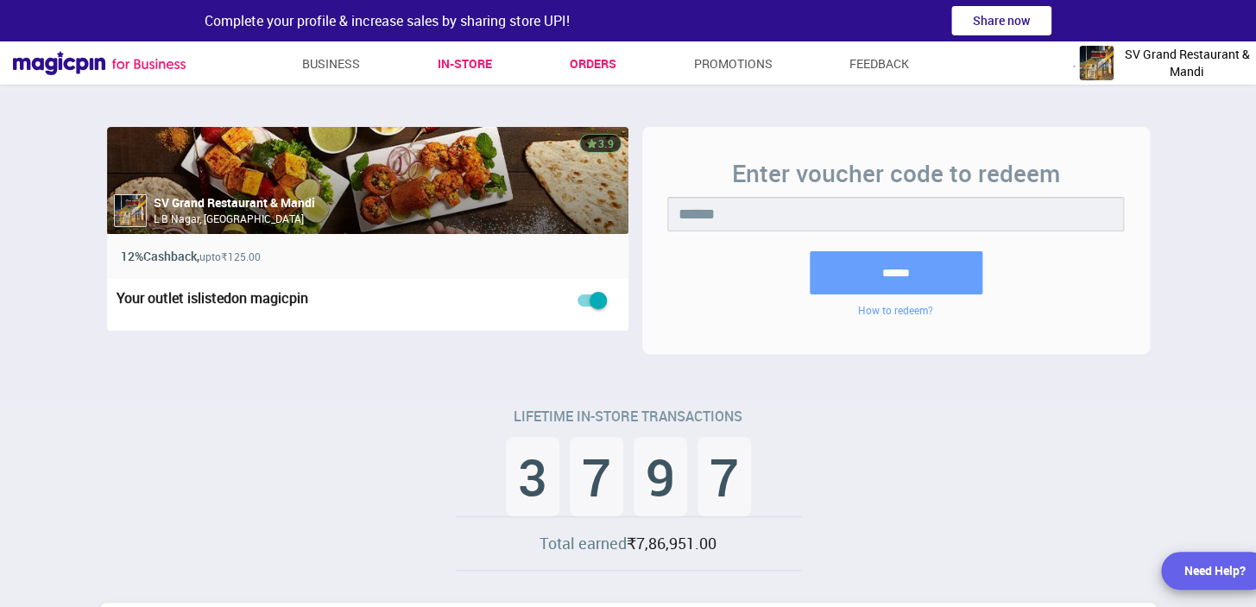
click at [581, 68] on link "Orders" at bounding box center [592, 63] width 47 height 31
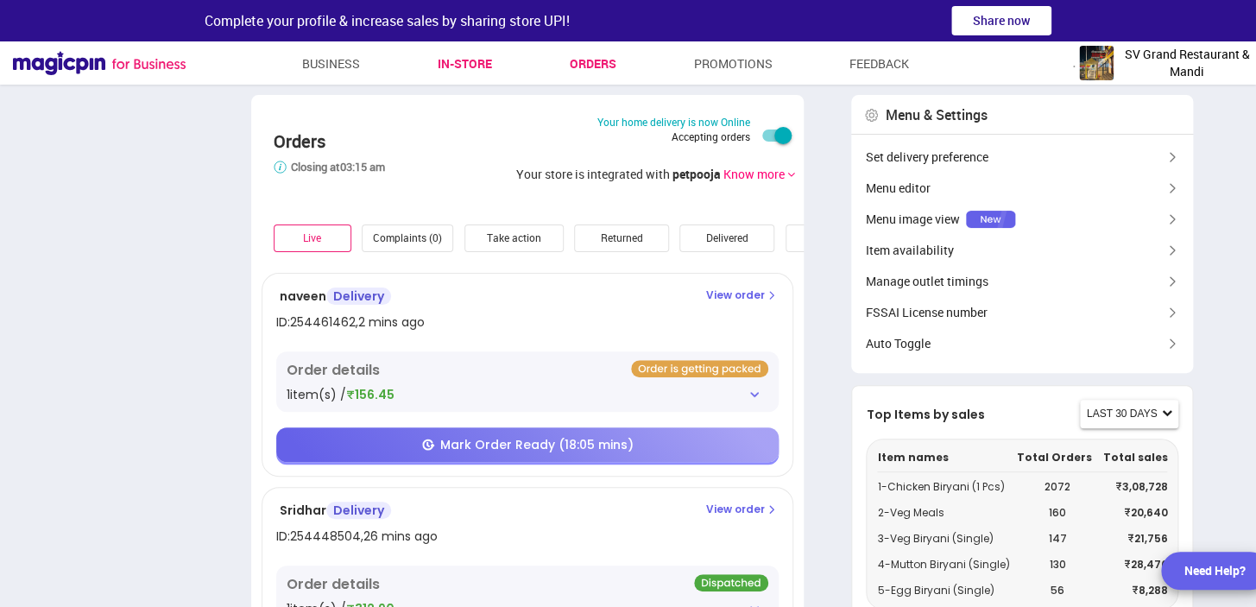
click at [450, 66] on link "In-store" at bounding box center [465, 63] width 54 height 31
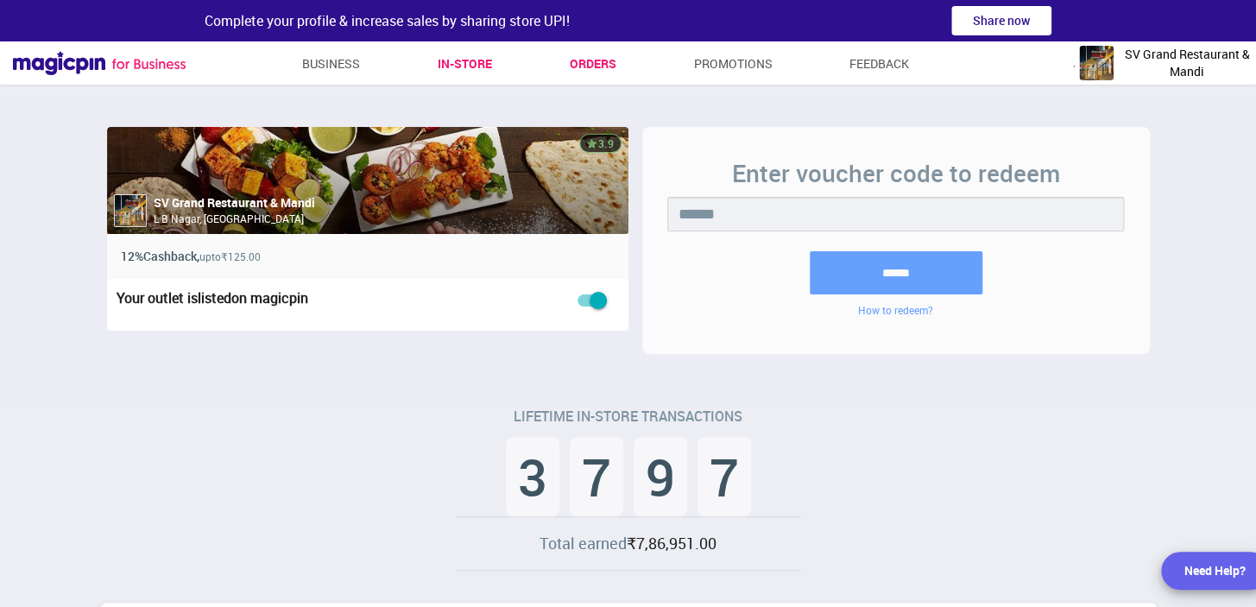
click at [591, 60] on link "Orders" at bounding box center [592, 63] width 47 height 31
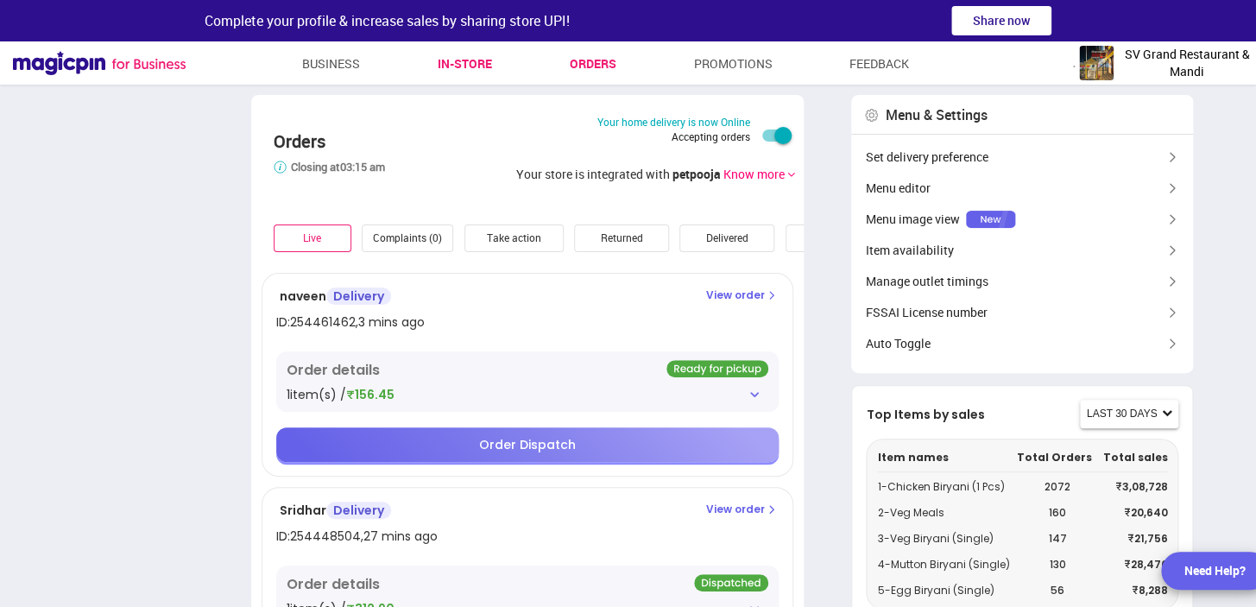
click at [472, 65] on link "In-store" at bounding box center [465, 63] width 54 height 31
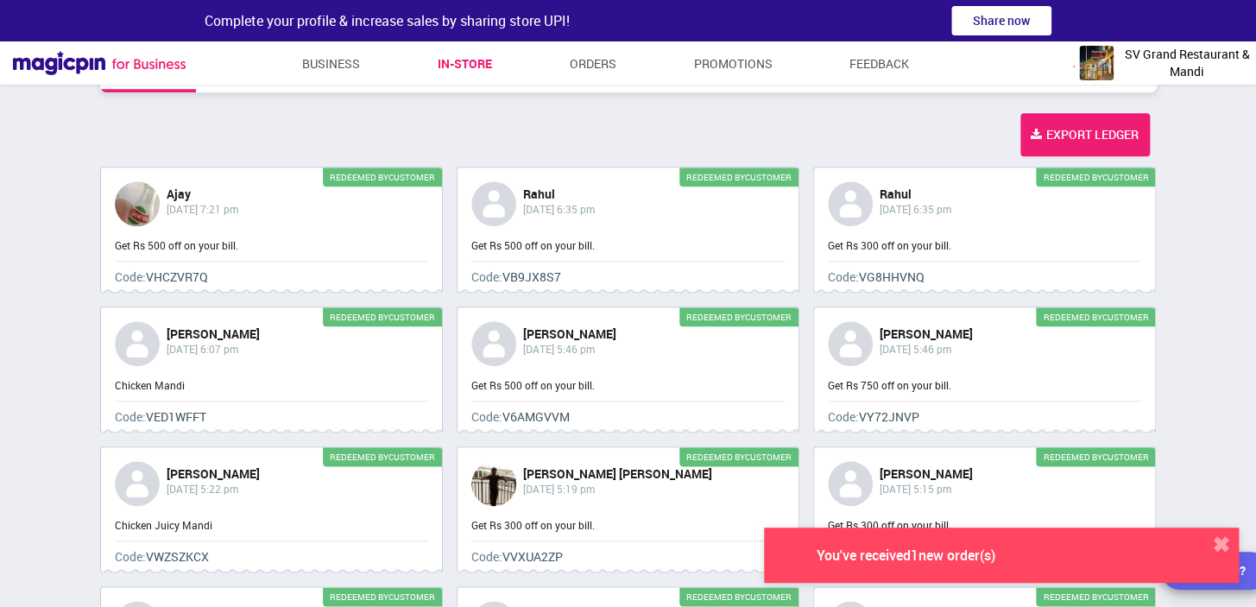
scroll to position [579, 0]
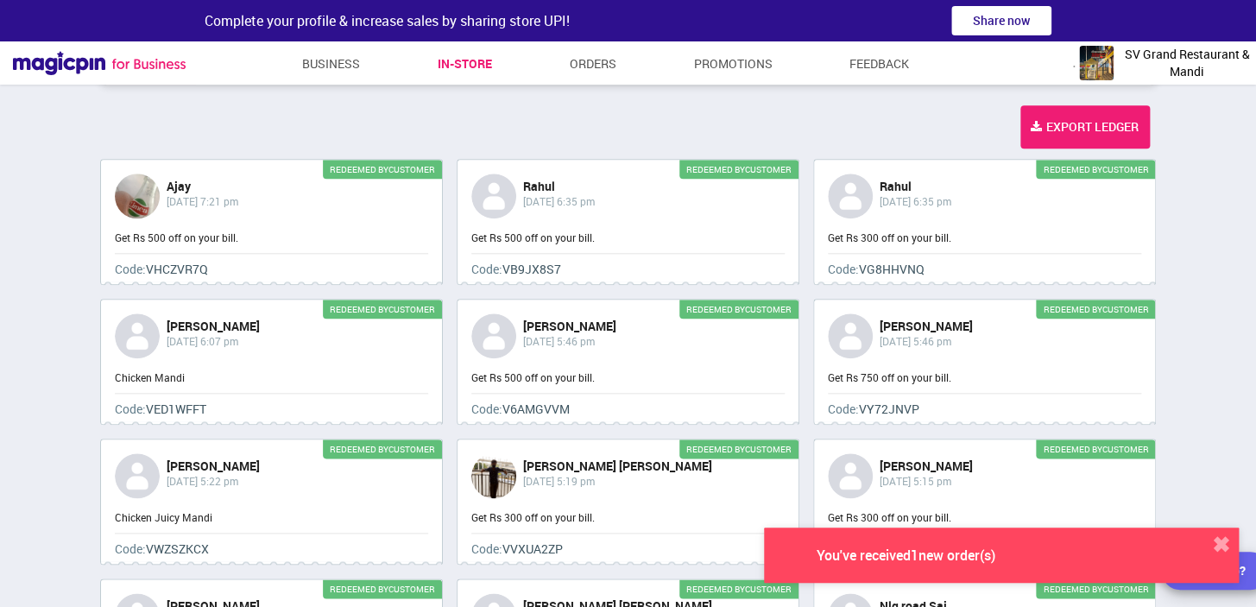
click at [1150, 541] on div "You've received 1 new order(s) ✖" at bounding box center [1001, 554] width 475 height 55
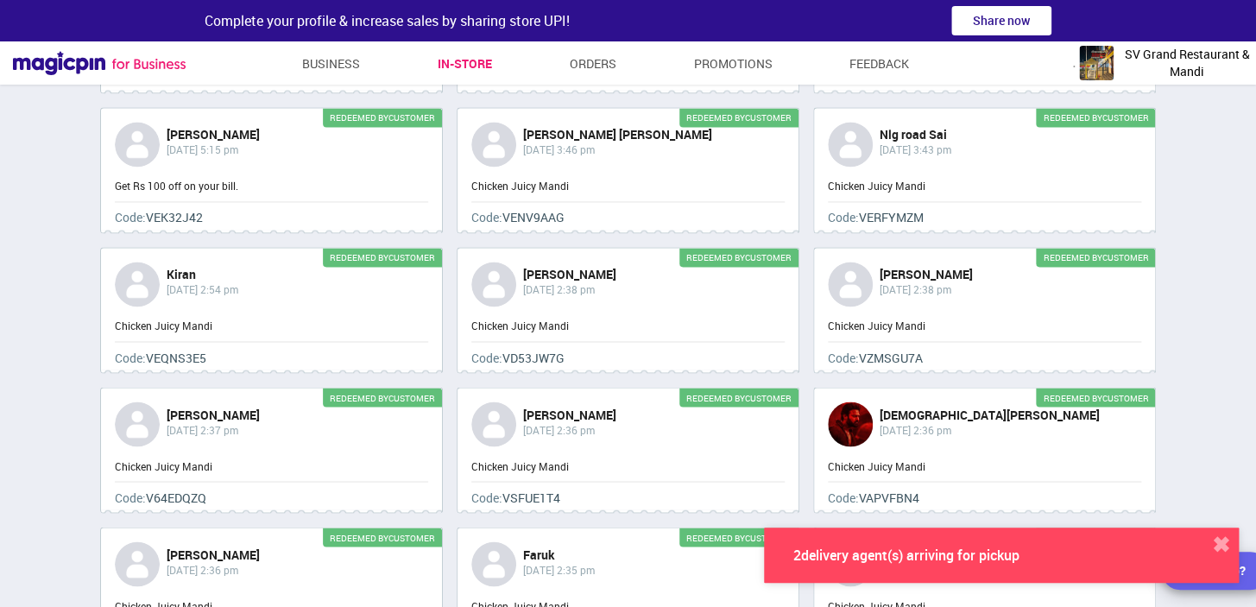
scroll to position [1364, 0]
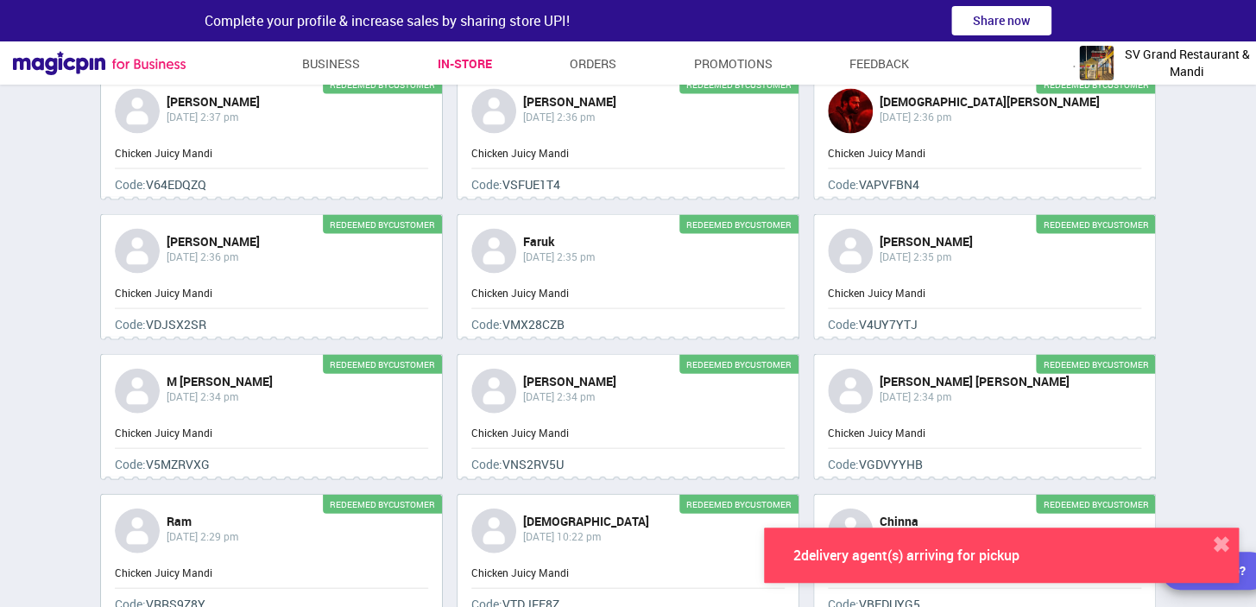
click at [1206, 539] on button "✖" at bounding box center [1220, 544] width 35 height 35
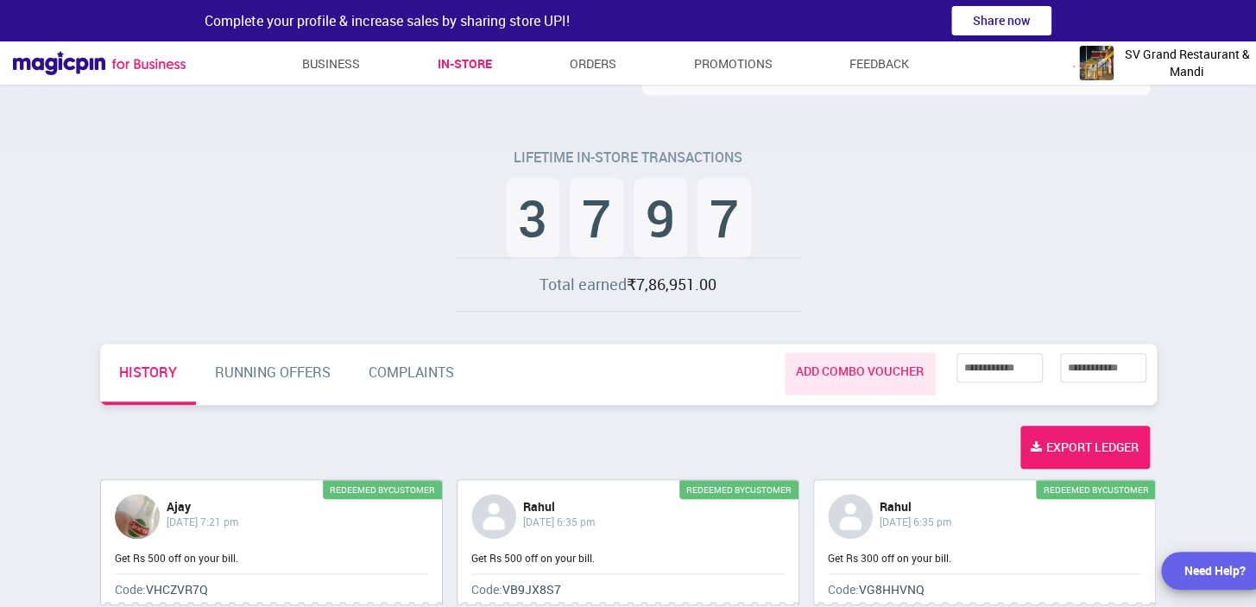
scroll to position [392, 0]
